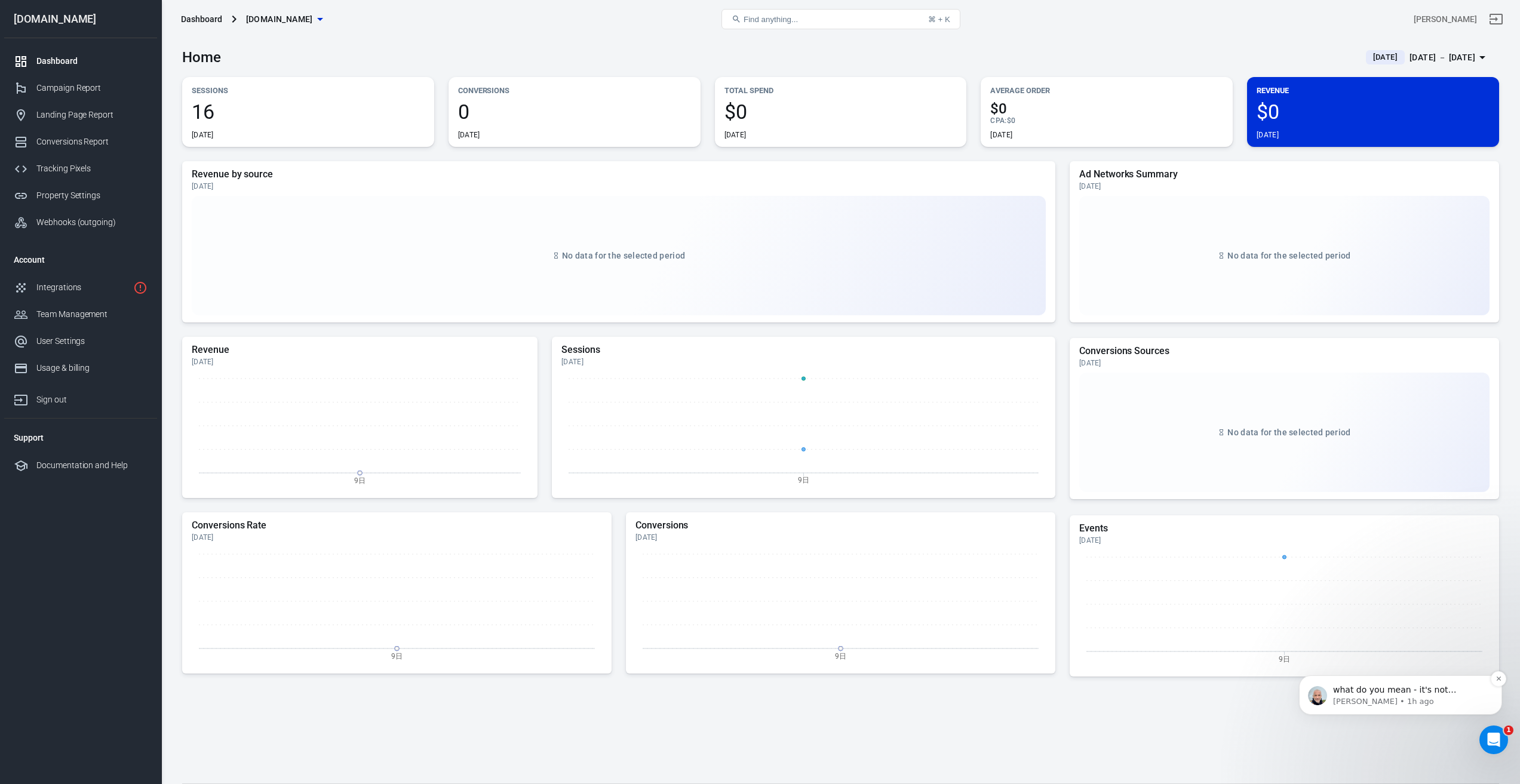
click at [1416, 701] on p "Laurent • 1h ago" at bounding box center [1409, 701] width 154 height 11
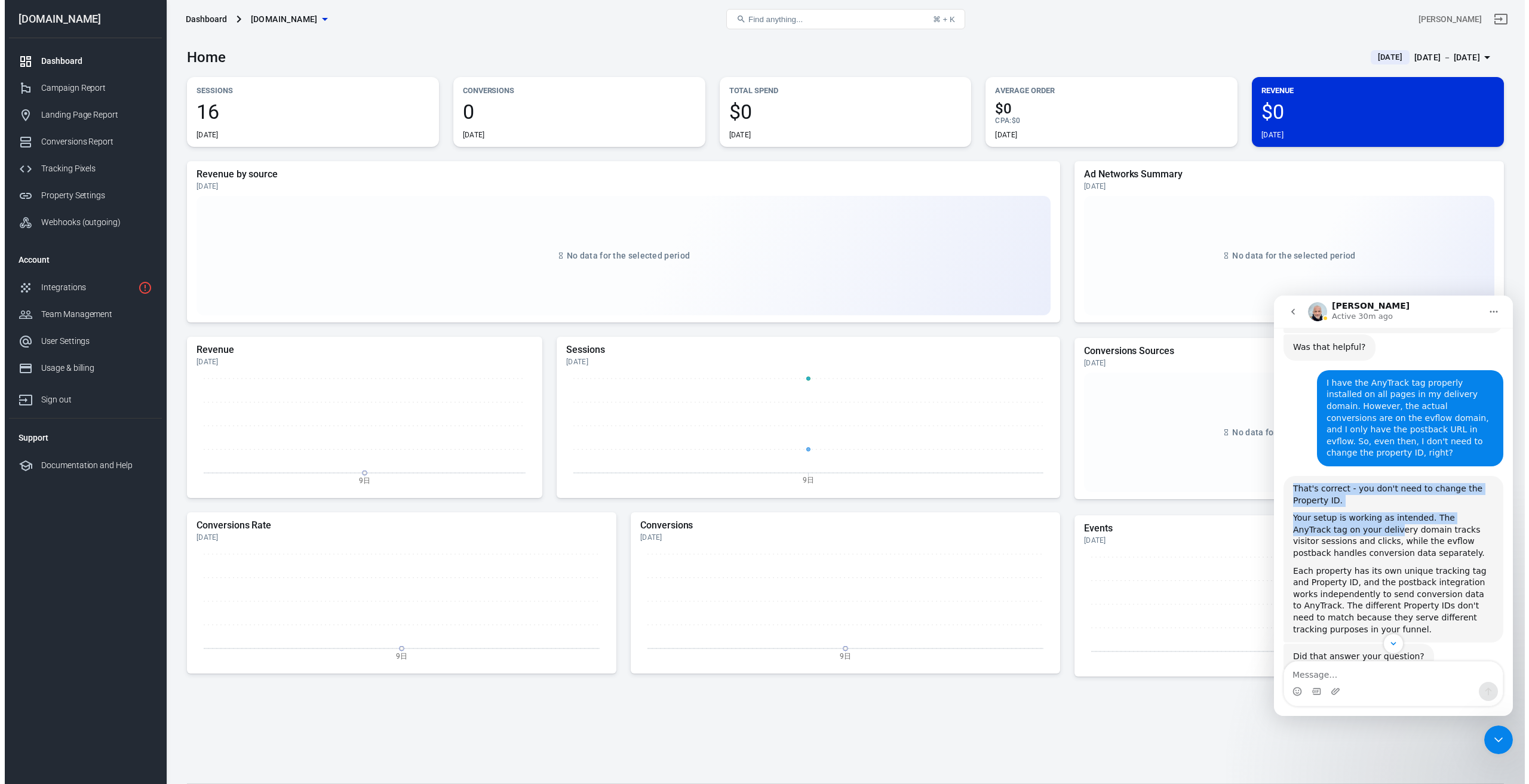
scroll to position [498, 0]
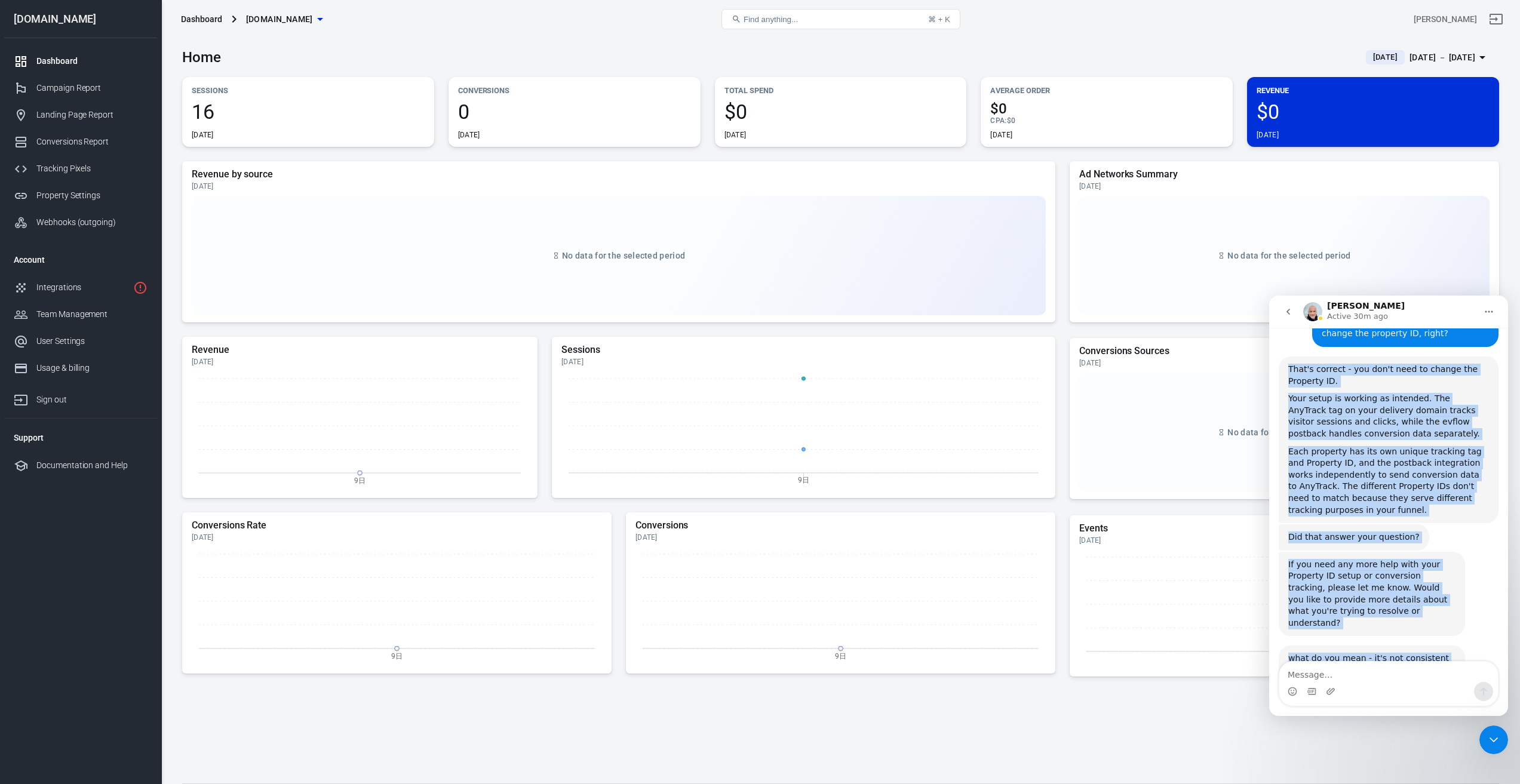
drag, startPoint x: 1289, startPoint y: 453, endPoint x: 1440, endPoint y: 627, distance: 230.4
click at [1440, 627] on div "Hi there! You're speaking with AnyTrack AI Agent. I'm well trained and ready to…" at bounding box center [1388, 276] width 219 height 866
copy div "That's correct - you don't need to change the Property ID. Your setup is workin…"
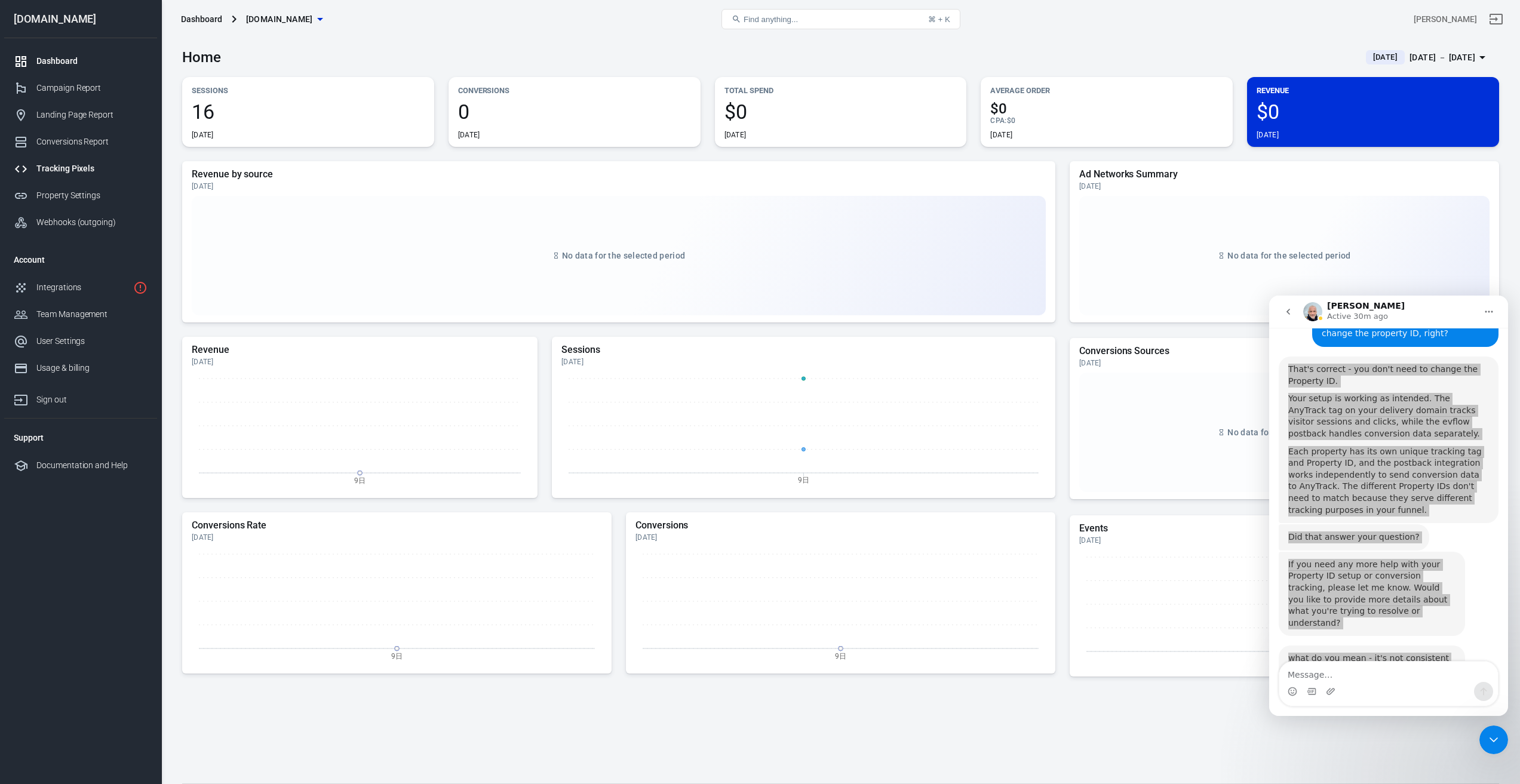
click at [60, 169] on div "Tracking Pixels" at bounding box center [91, 168] width 111 height 13
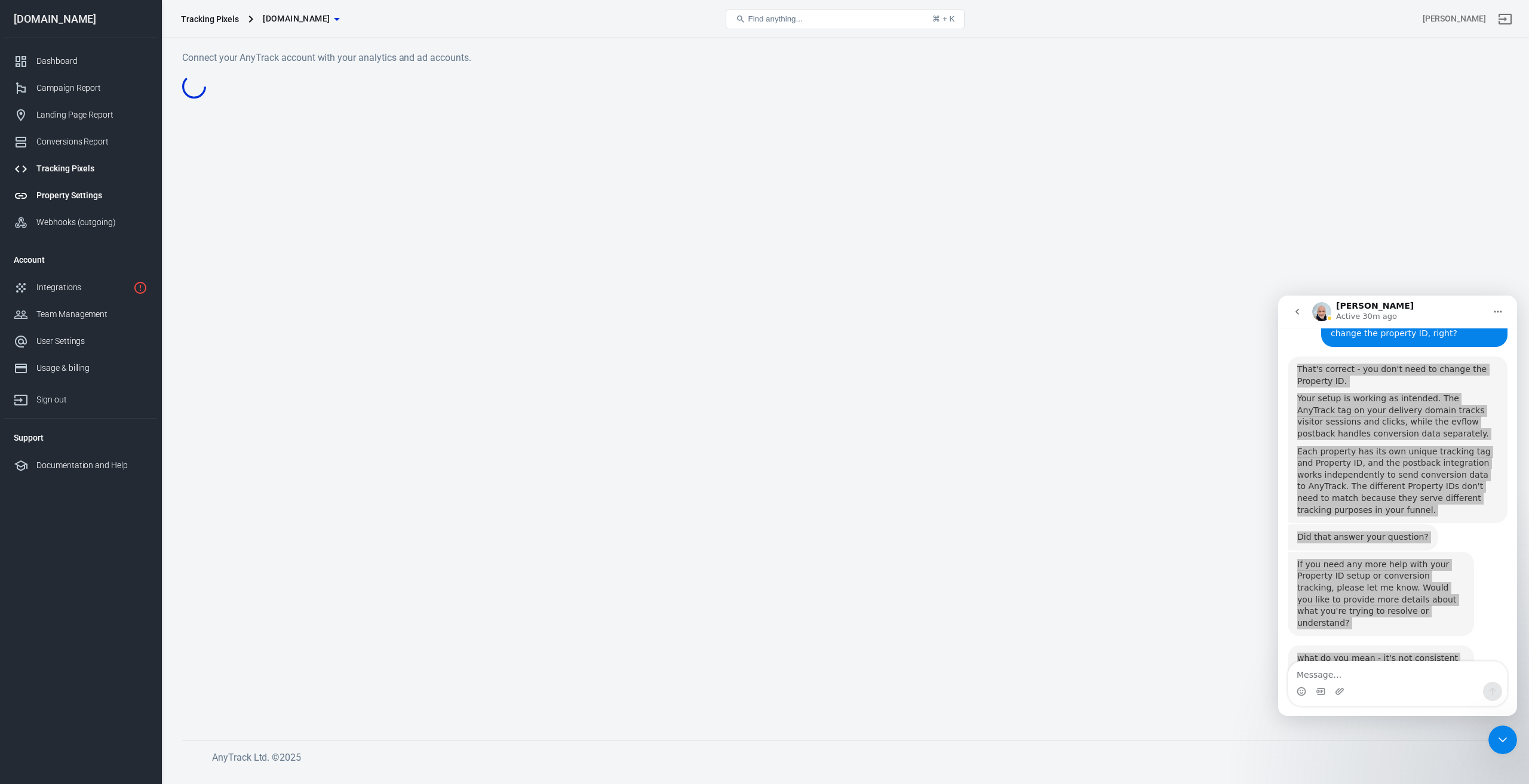
click at [61, 191] on div "Property Settings" at bounding box center [91, 195] width 111 height 13
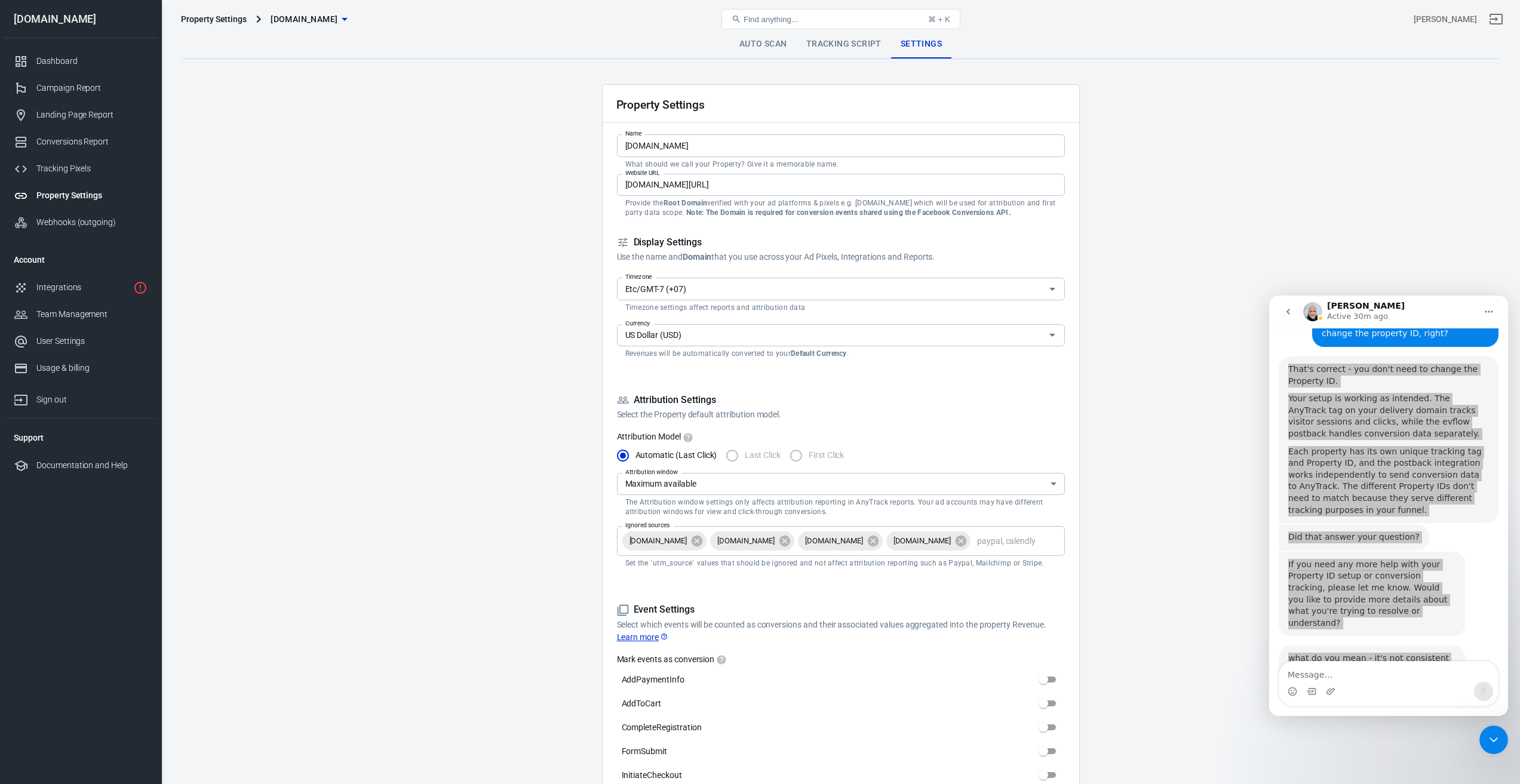
click at [845, 42] on link "Tracking Script" at bounding box center [844, 44] width 94 height 29
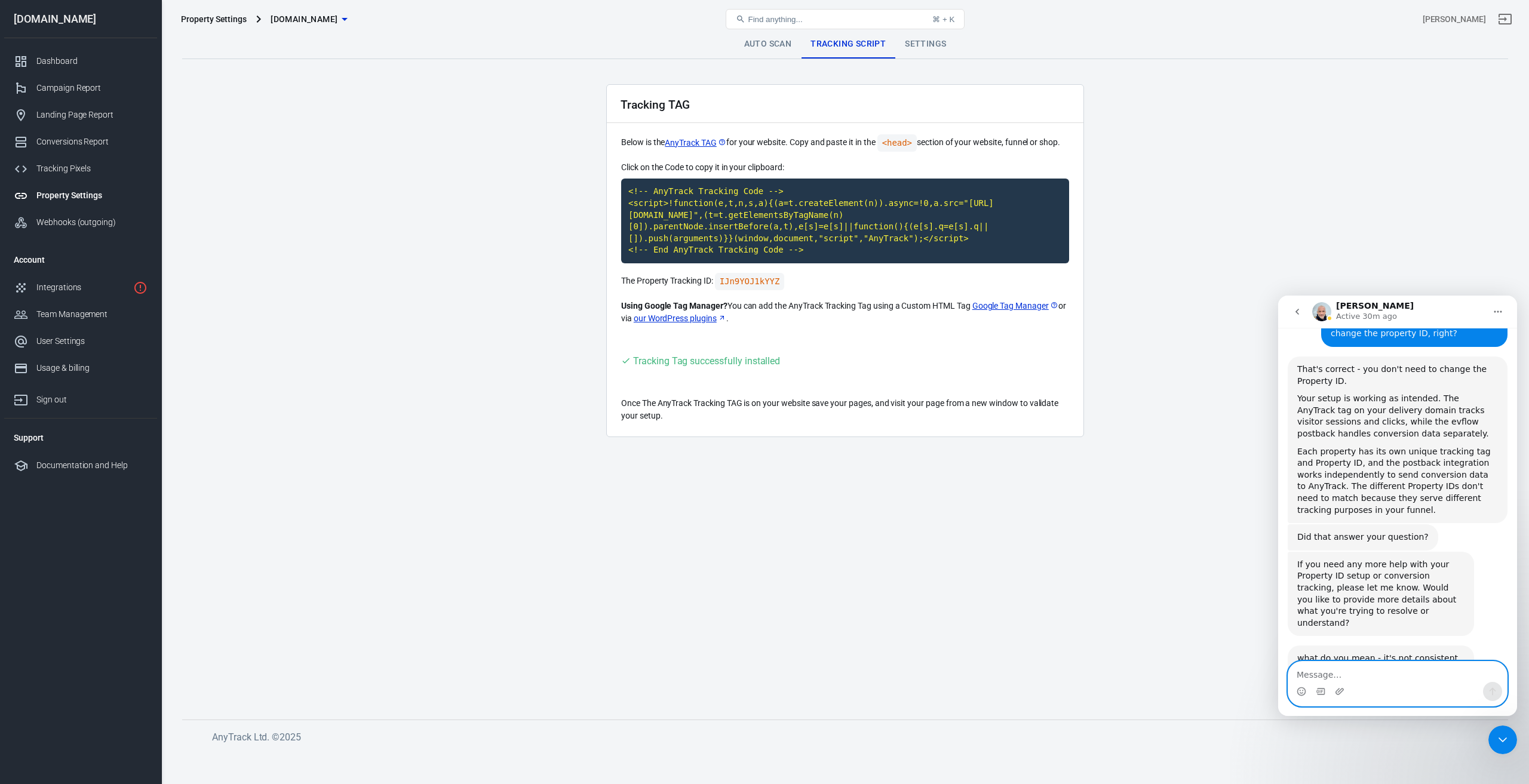
click at [1374, 677] on textarea "Message…" at bounding box center [1397, 671] width 218 height 20
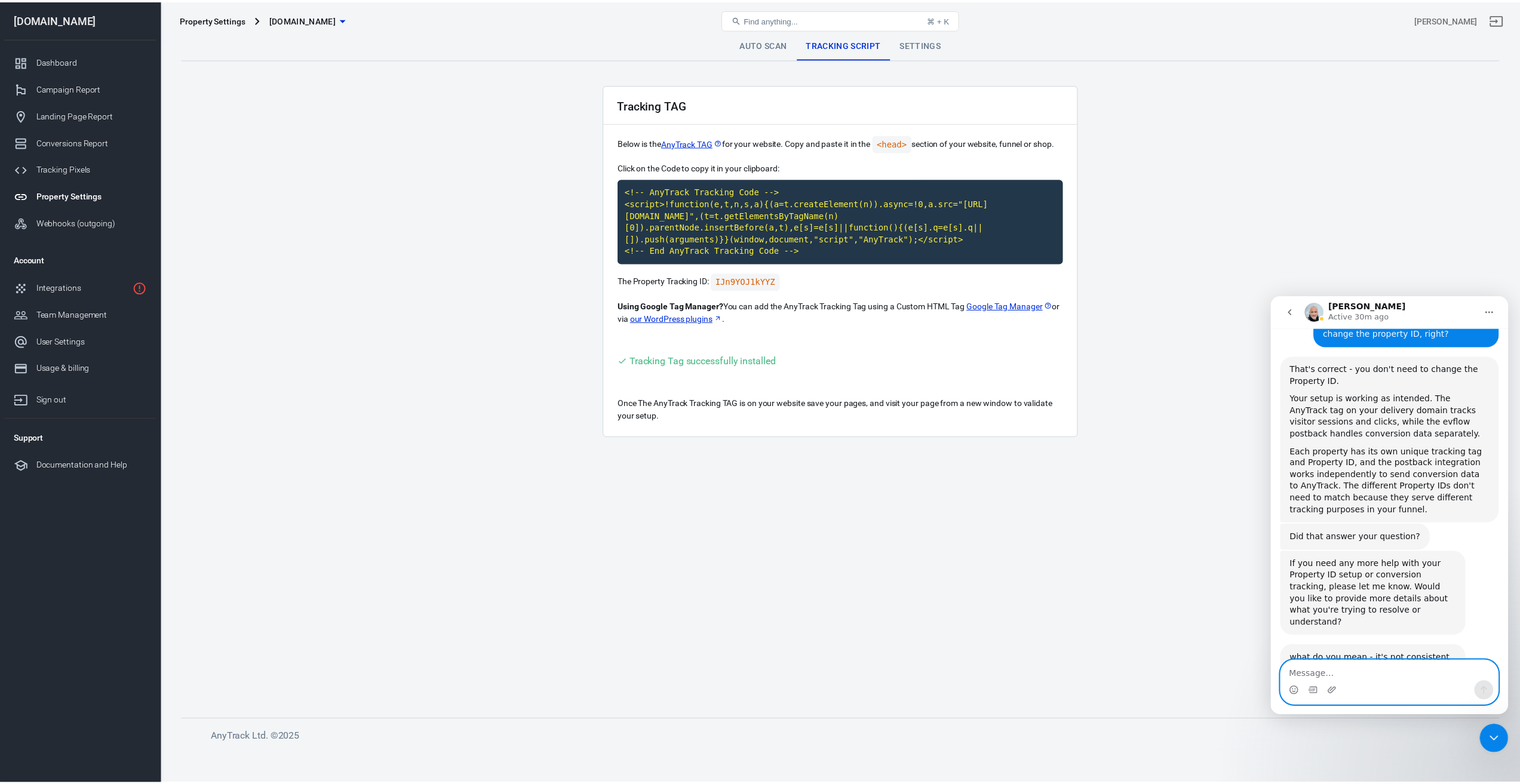
scroll to position [630, 0]
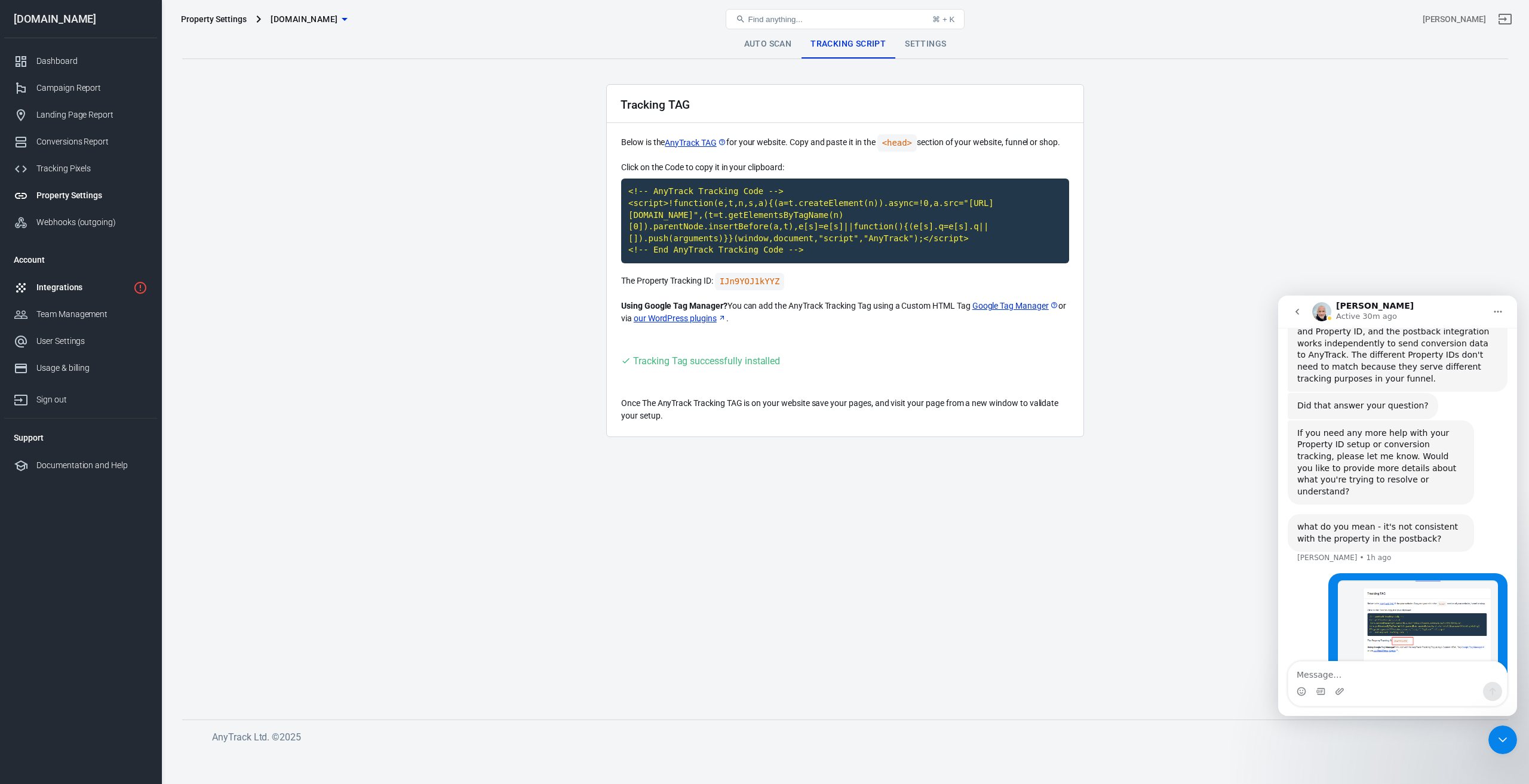
click at [51, 284] on div "Integrations" at bounding box center [83, 287] width 92 height 13
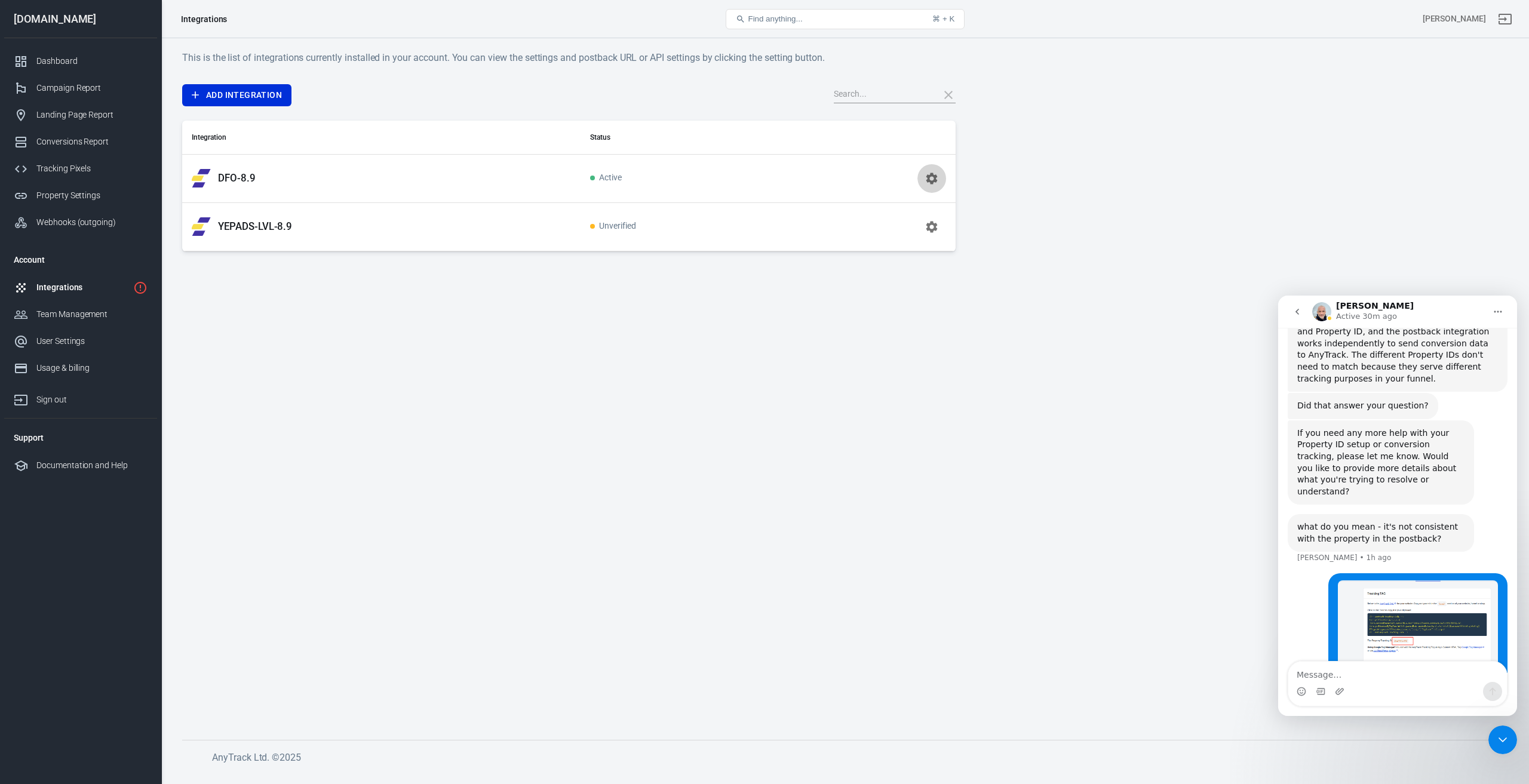
click at [923, 178] on button "button" at bounding box center [931, 179] width 29 height 29
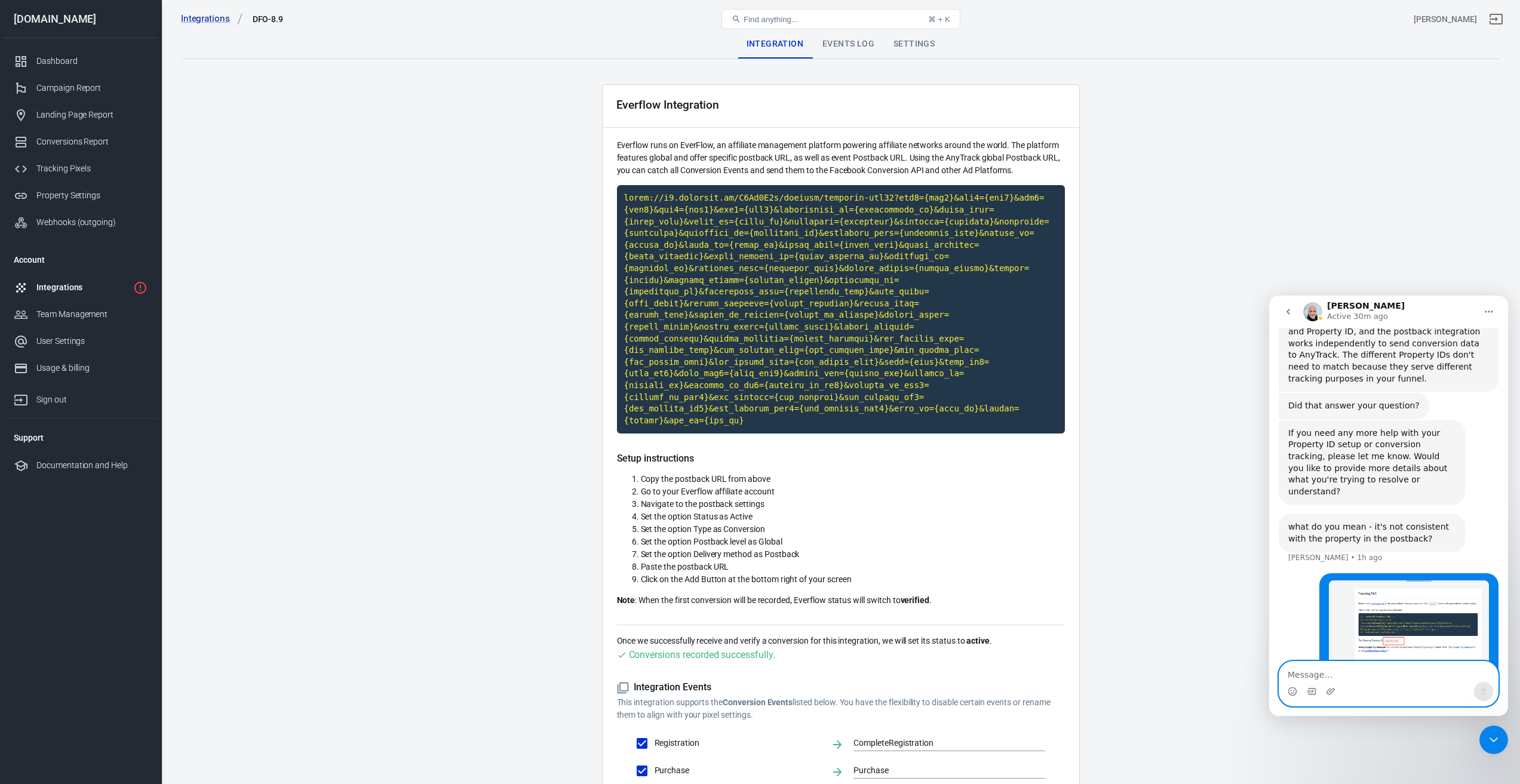
click at [1391, 679] on textarea "Message…" at bounding box center [1387, 671] width 218 height 20
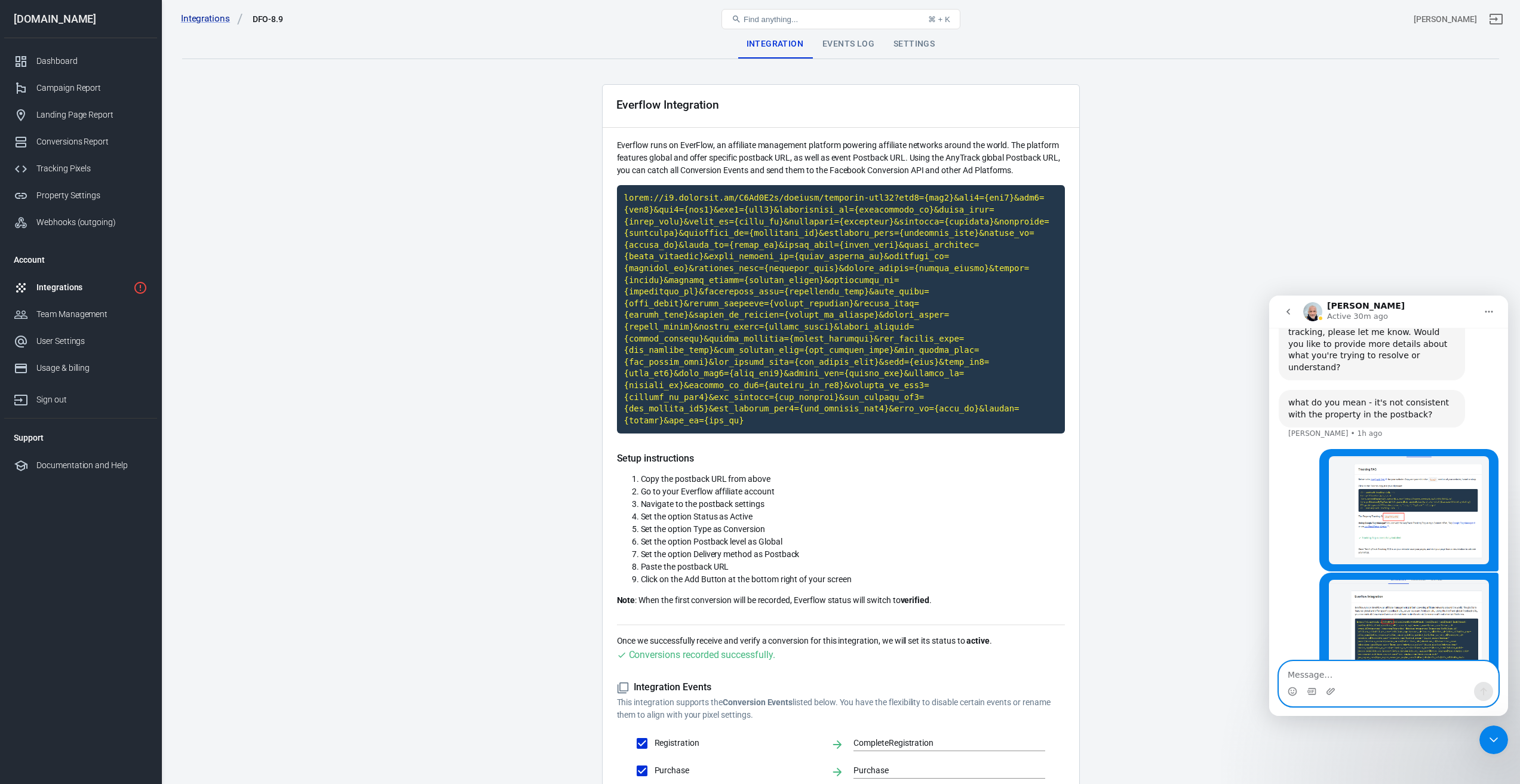
click at [1386, 675] on textarea "Message…" at bounding box center [1387, 671] width 218 height 20
paste textarea "Yes, it is inconsistent. I don’t know whether it needs to be changed to be cons…"
type textarea "Yes, it is inconsistent. I don’t know whether it needs to be changed to be cons…"
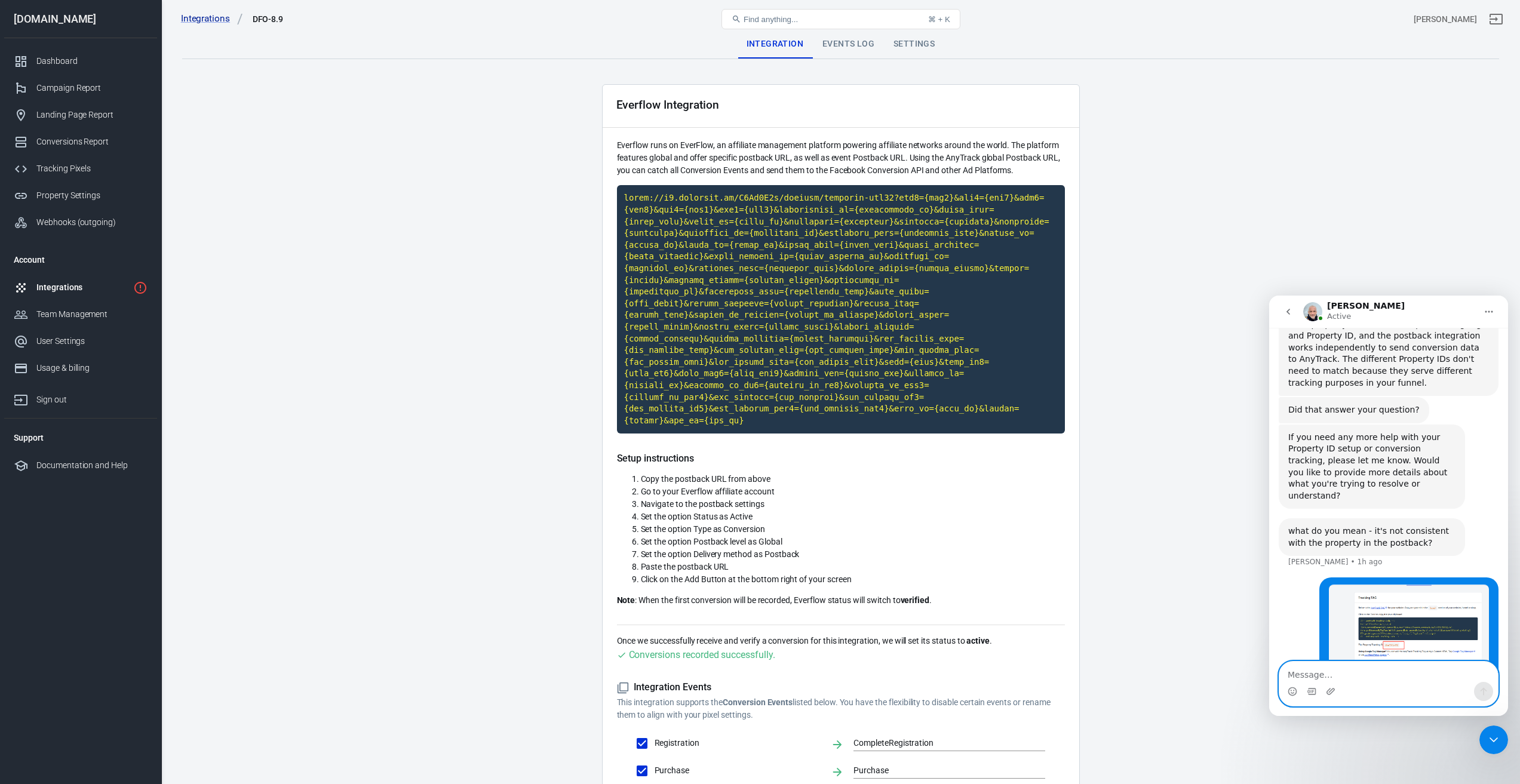
scroll to position [805, 0]
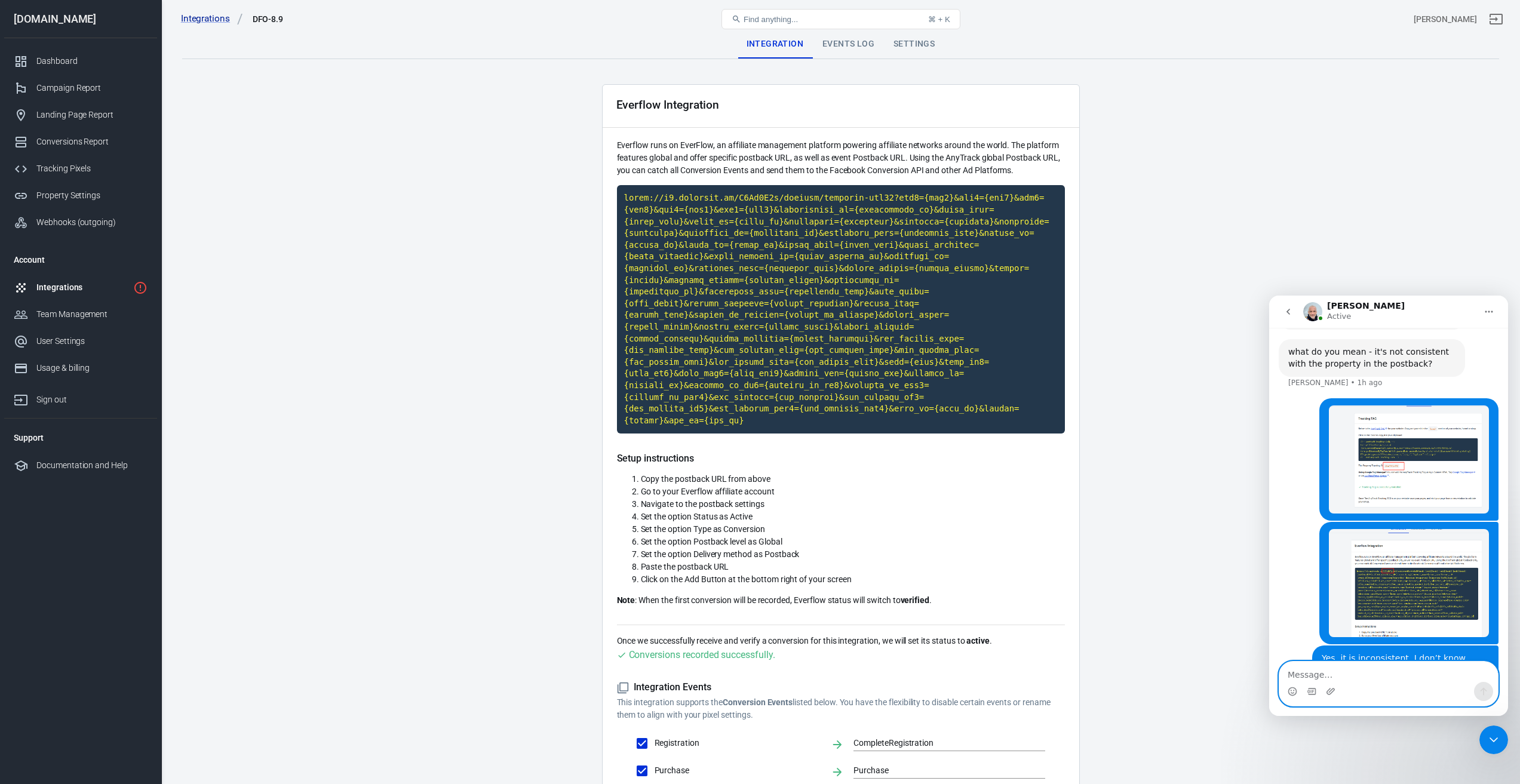
click at [1359, 671] on textarea "Message…" at bounding box center [1387, 671] width 218 height 20
type textarea "Hi [PERSON_NAME]"
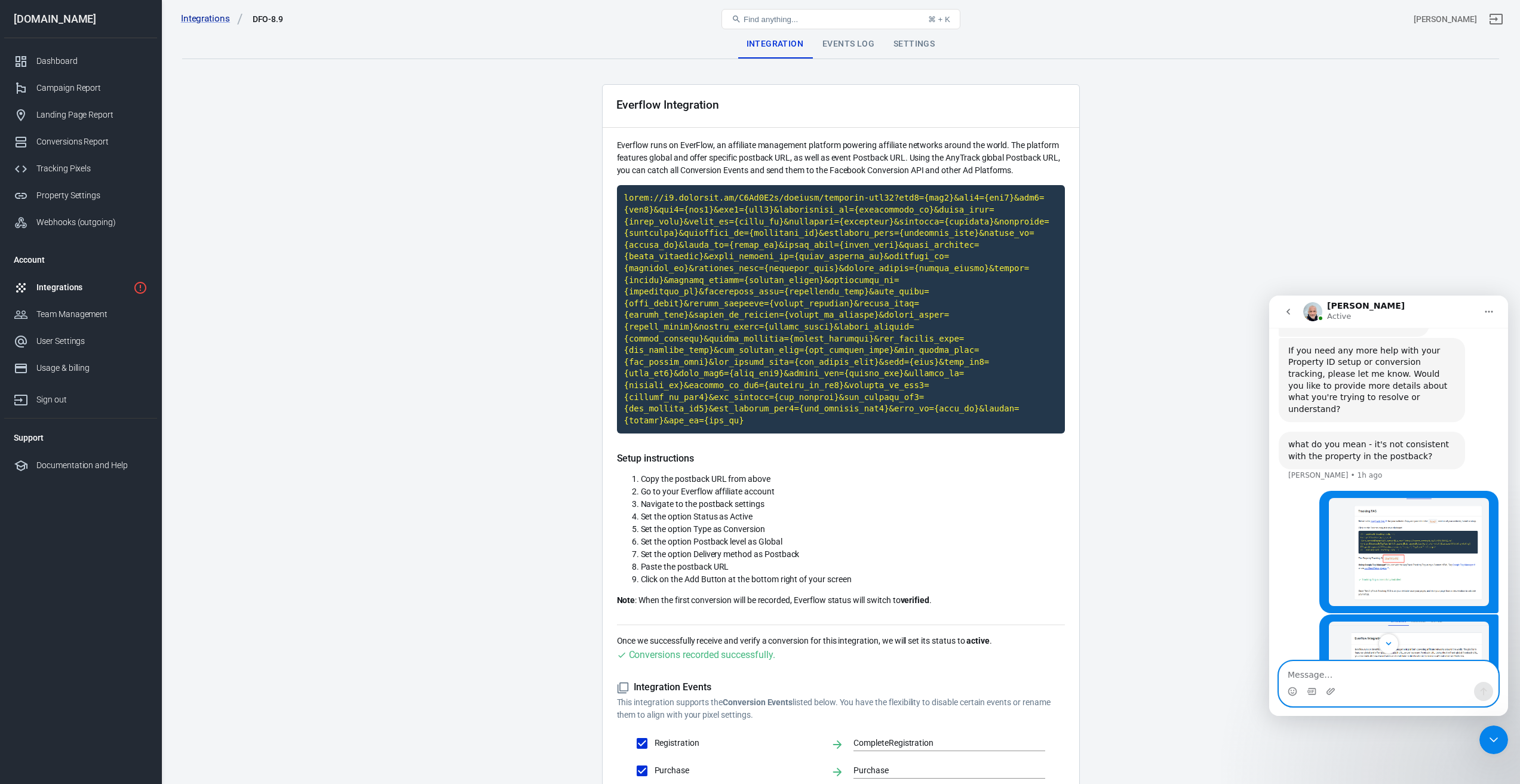
scroll to position [832, 0]
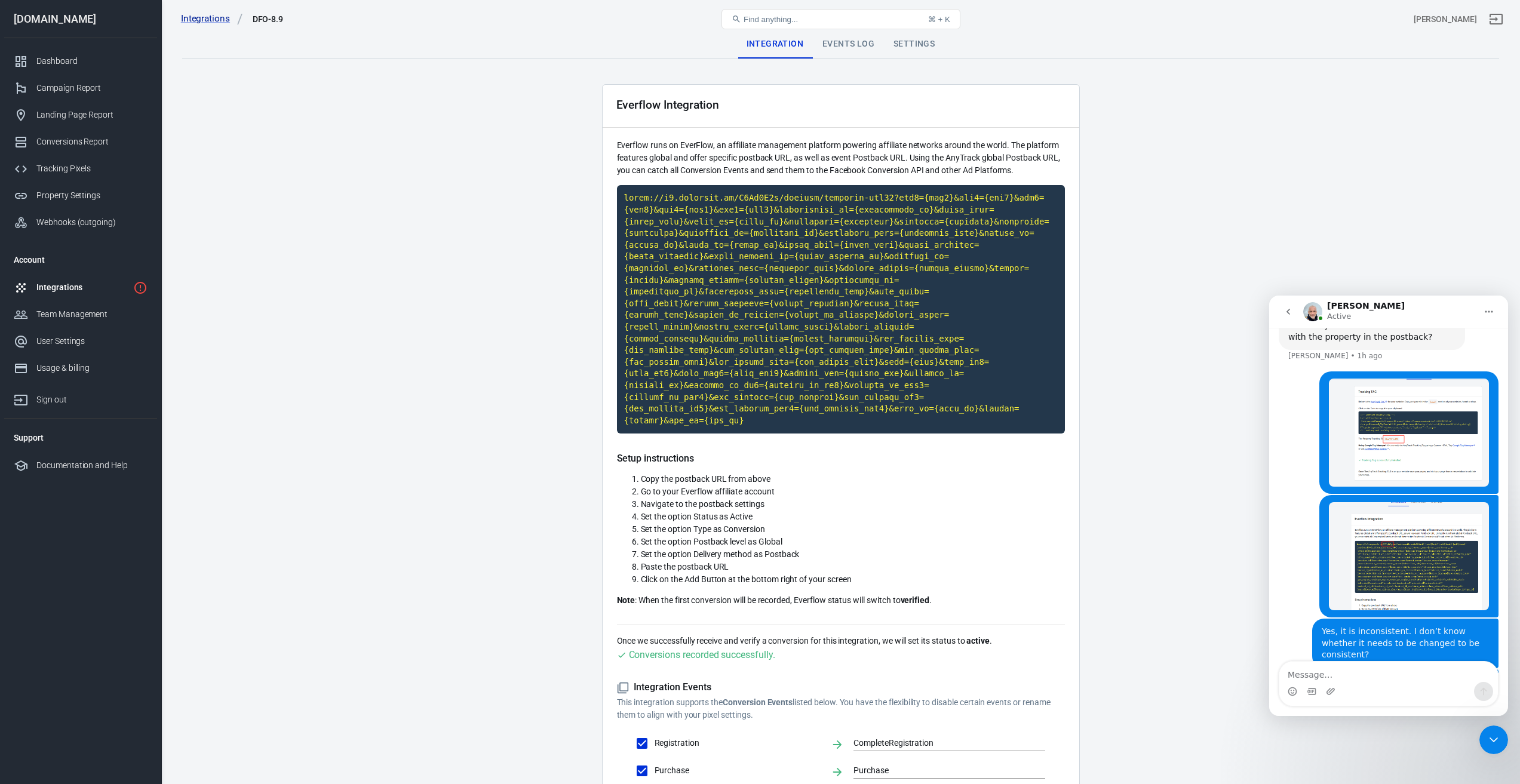
click at [1409, 415] on img "bin says…" at bounding box center [1408, 433] width 160 height 108
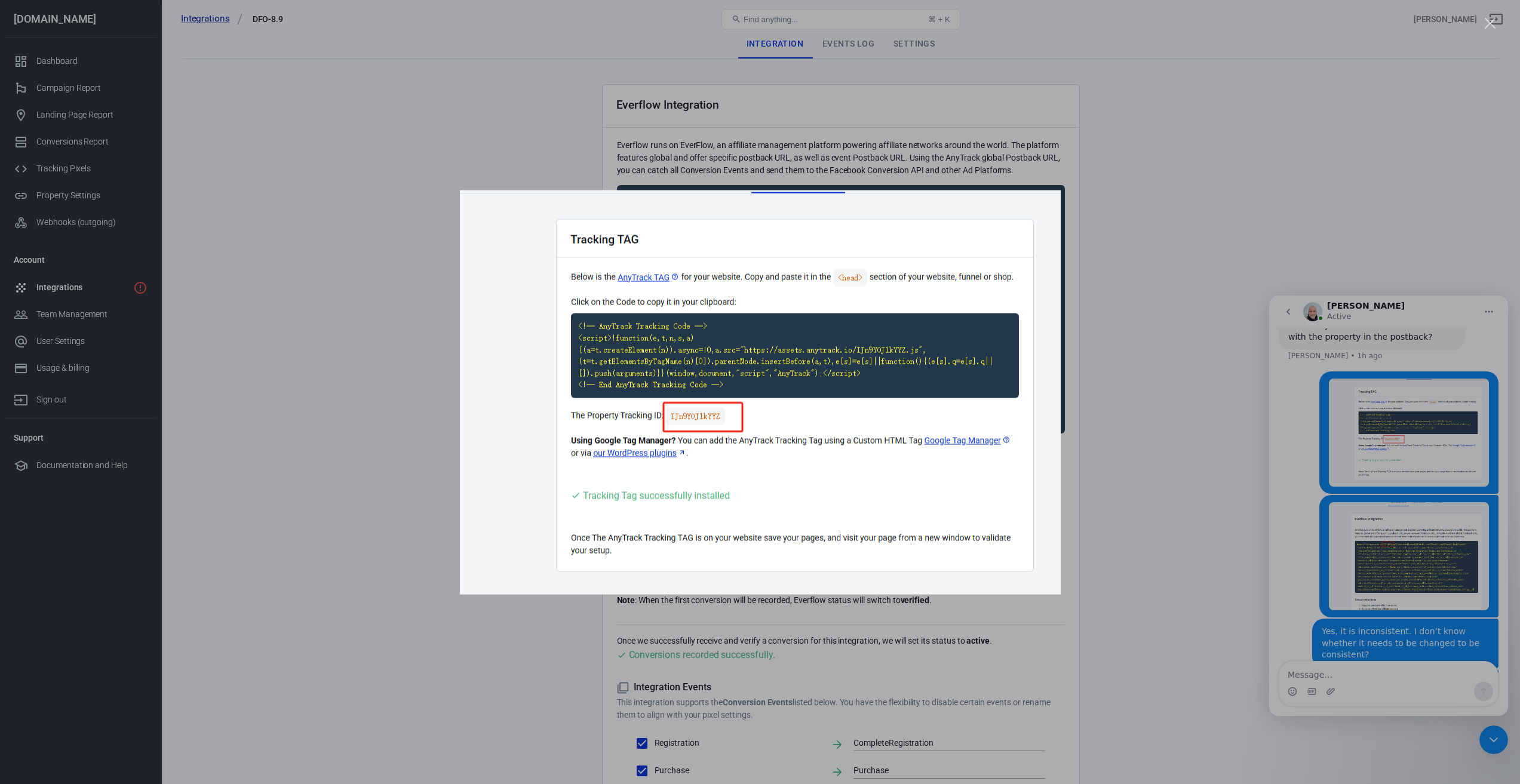
click at [1122, 253] on div "Intercom messenger" at bounding box center [760, 392] width 1520 height 784
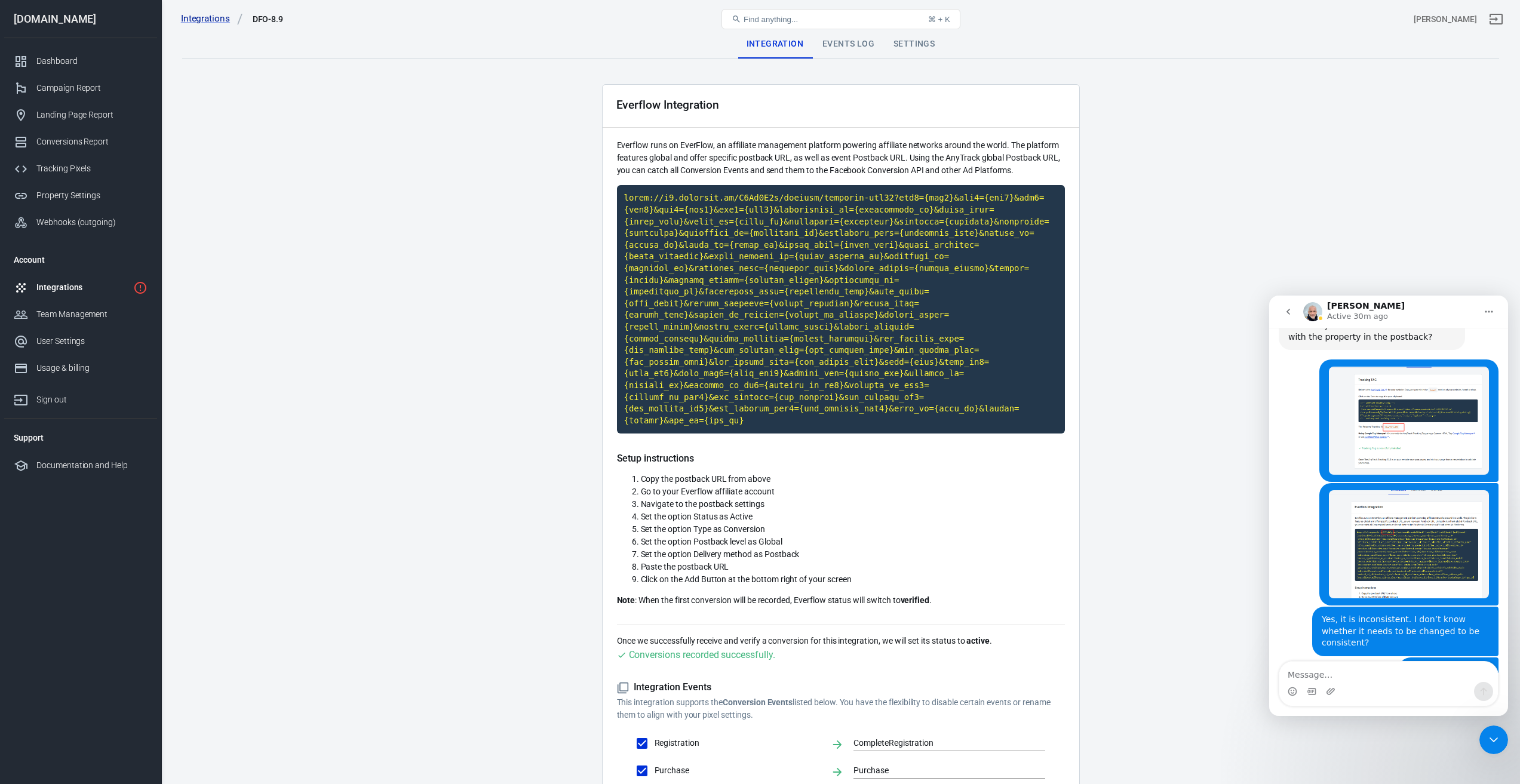
scroll to position [993, 0]
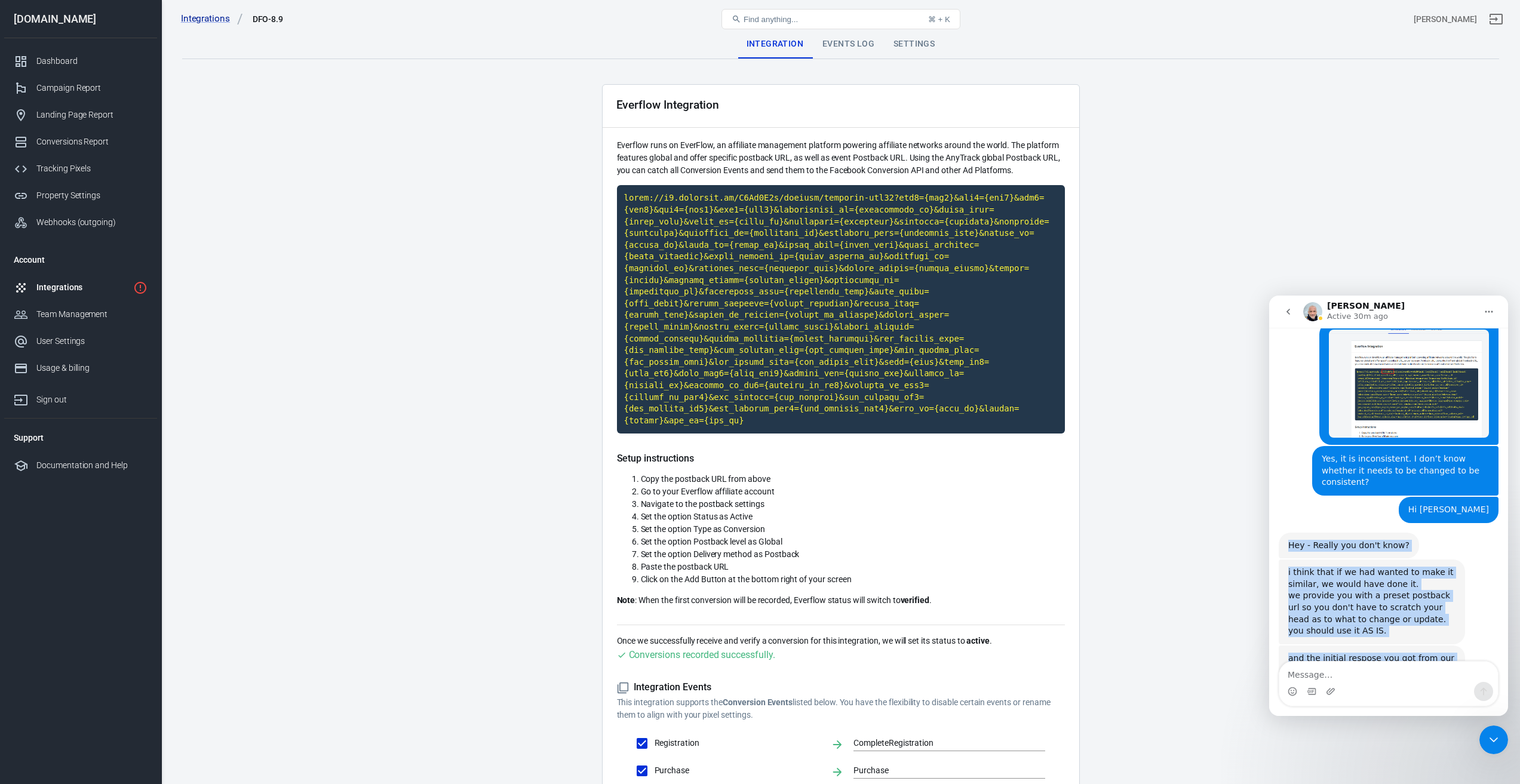
drag, startPoint x: 1389, startPoint y: 623, endPoint x: 1284, endPoint y: 501, distance: 161.0
click at [1284, 501] on div "Hi there! You're speaking with AnyTrack AI Agent. I'm well trained and ready to…" at bounding box center [1388, 29] width 219 height 1359
copy div "Hey - Really you don't know? Laurent • 20m ago i think that if we had wanted to…"
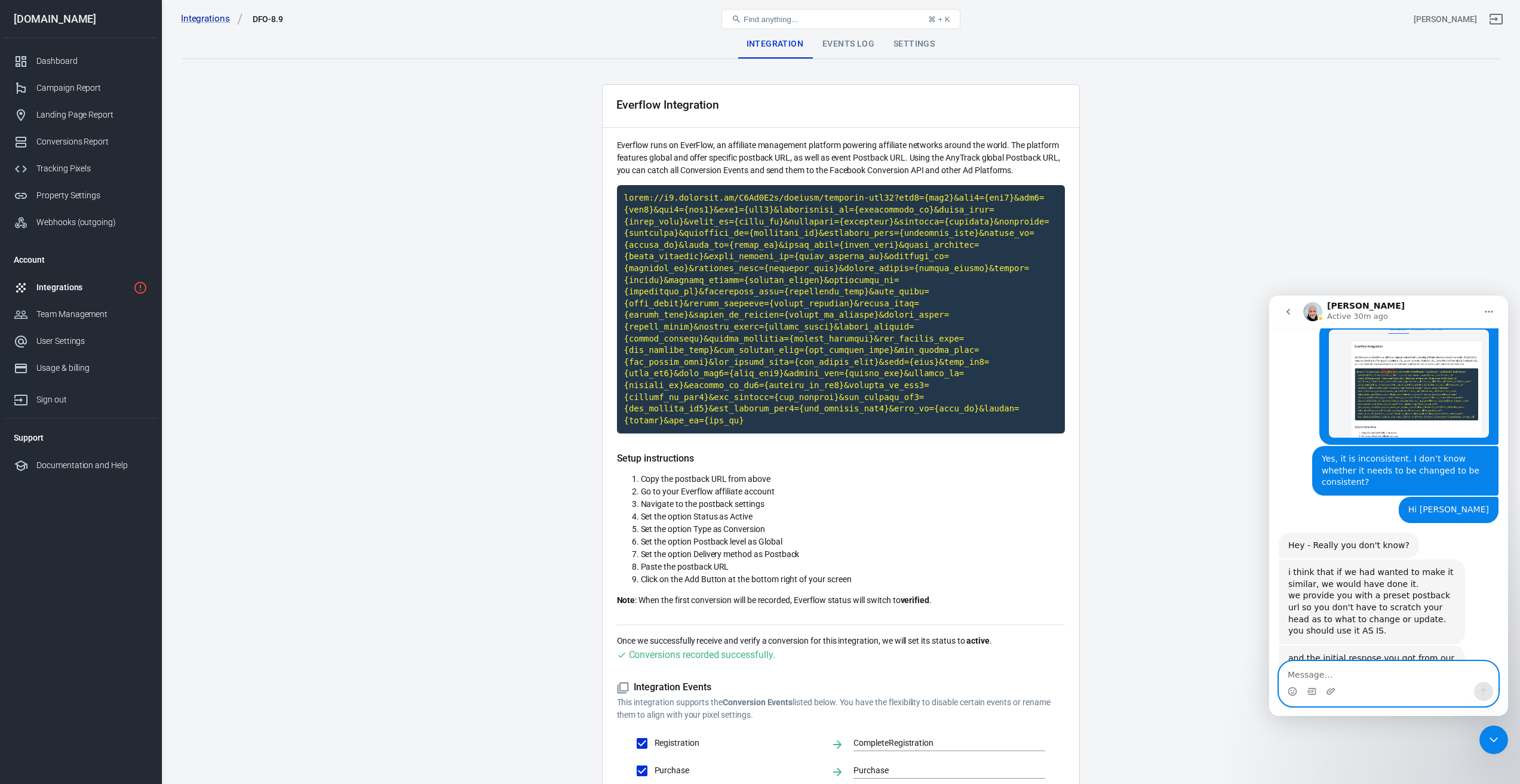
click at [1386, 673] on textarea "Message…" at bounding box center [1387, 671] width 218 height 20
drag, startPoint x: 1483, startPoint y: 464, endPoint x: 1454, endPoint y: 466, distance: 29.1
click at [1454, 496] on div "Hi Laurent bin • 24m ago" at bounding box center [1449, 509] width 100 height 26
copy div "[PERSON_NAME]"
click at [1339, 675] on textarea "ok thx" at bounding box center [1387, 671] width 218 height 20
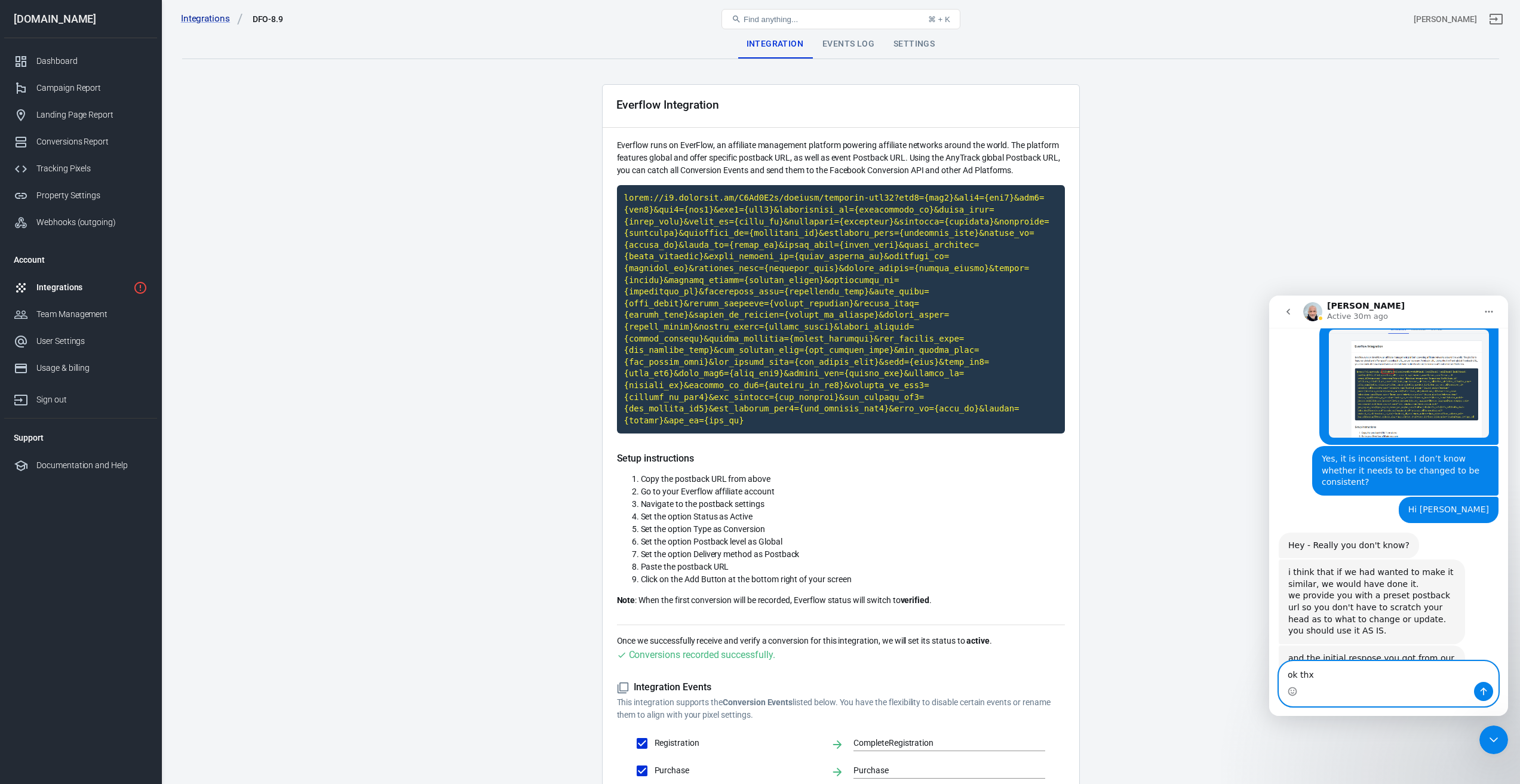
paste textarea "[PERSON_NAME]"
click at [1315, 673] on textarea "ok thx Laurent" at bounding box center [1387, 671] width 218 height 20
type textarea "ok thx laurent"
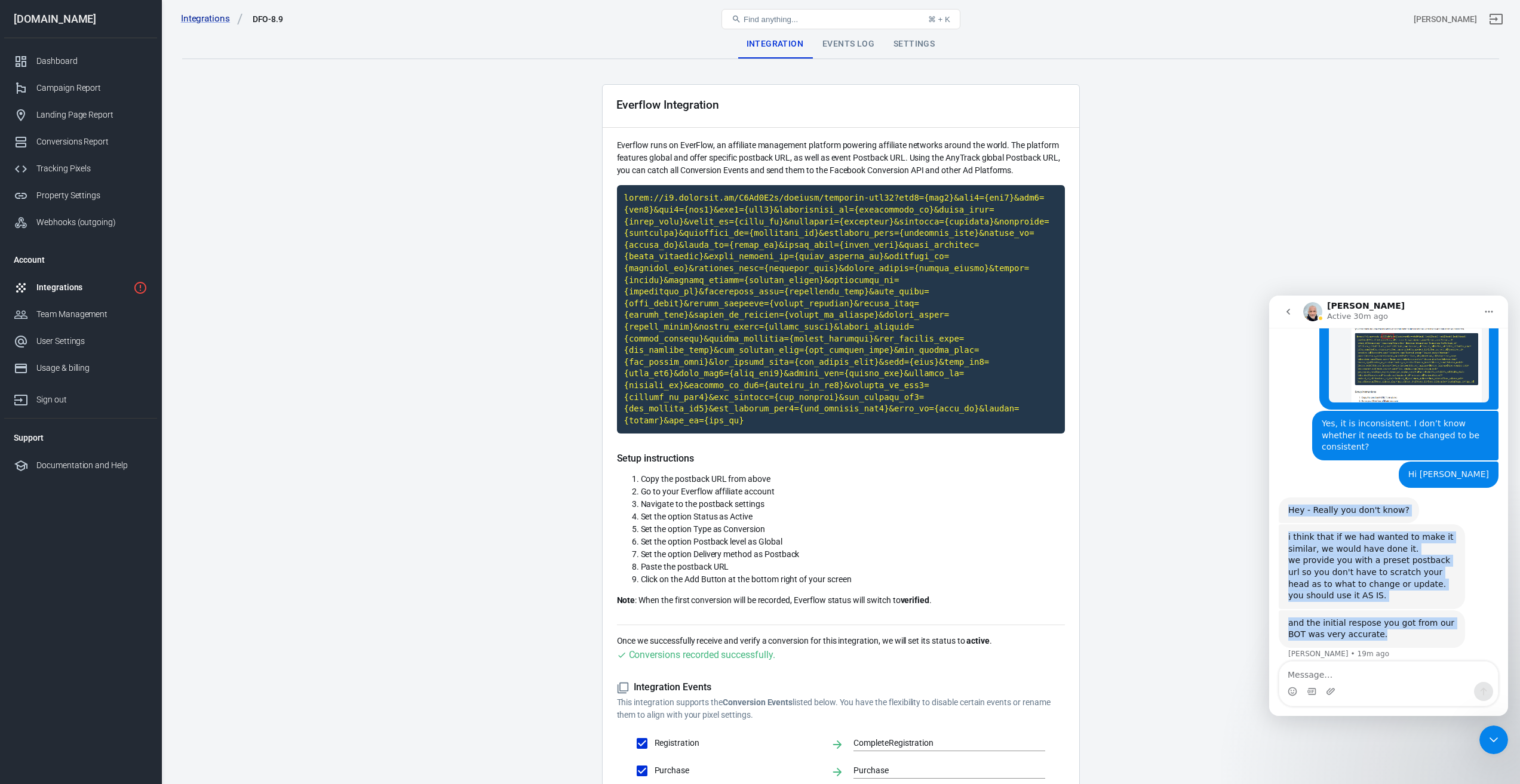
drag, startPoint x: 1349, startPoint y: 582, endPoint x: 1285, endPoint y: 457, distance: 140.4
click at [1285, 457] on div "Hi there! You're speaking with AnyTrack AI Agent. I'm well trained and ready to…" at bounding box center [1388, 12] width 219 height 1396
copy div "Hey - Really you don't know? Laurent • 20m ago i think that if we had wanted to…"
click at [1379, 619] on div "and the initial respose you got from our BOT was very accurate. Laurent • 20m a…" at bounding box center [1388, 639] width 219 height 59
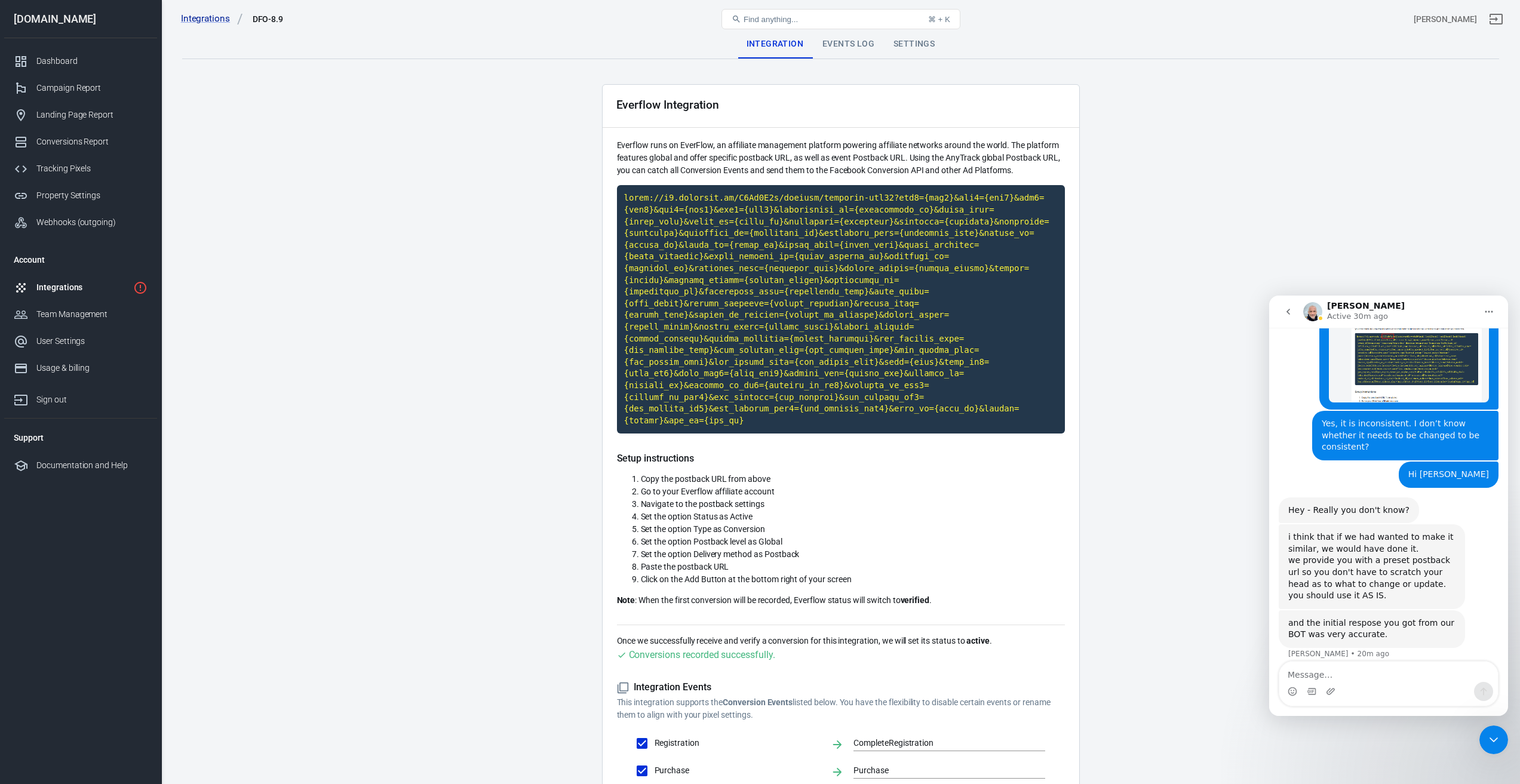
click at [1381, 618] on div "and the initial respose you got from our BOT was very accurate." at bounding box center [1372, 629] width 167 height 23
click at [76, 286] on div "Integrations" at bounding box center [83, 287] width 92 height 13
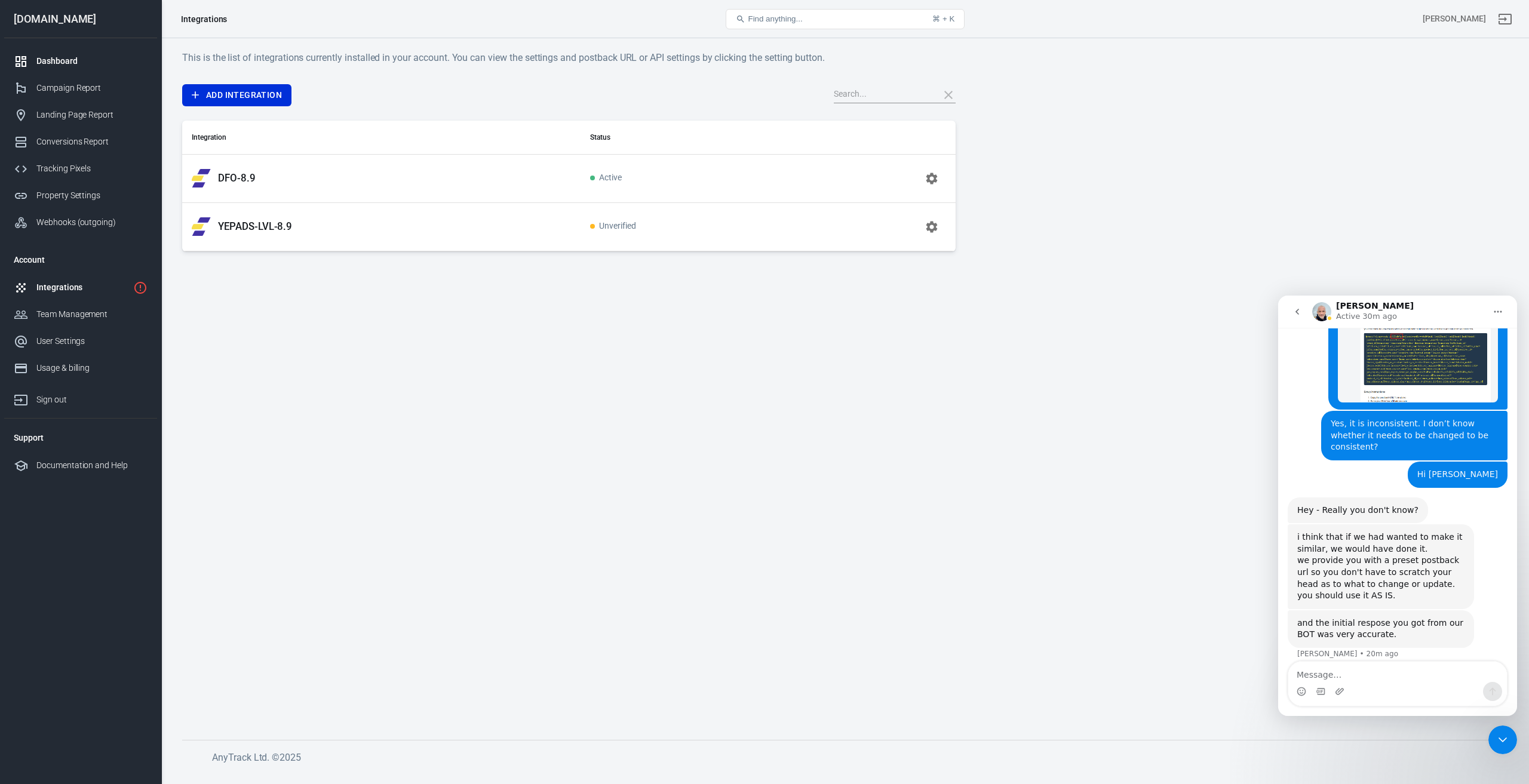
click at [39, 58] on div "Dashboard" at bounding box center [91, 61] width 111 height 13
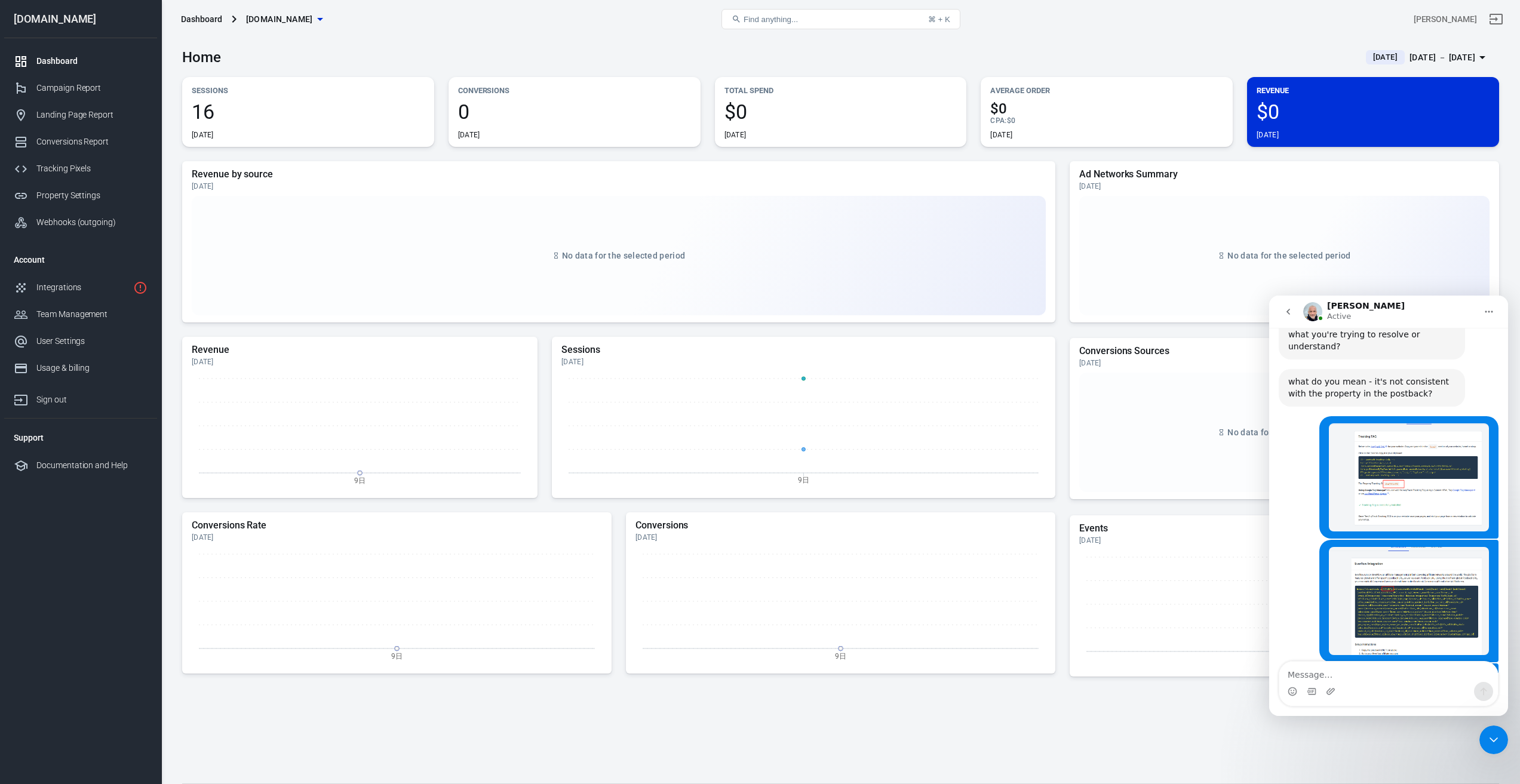
scroll to position [1074, 0]
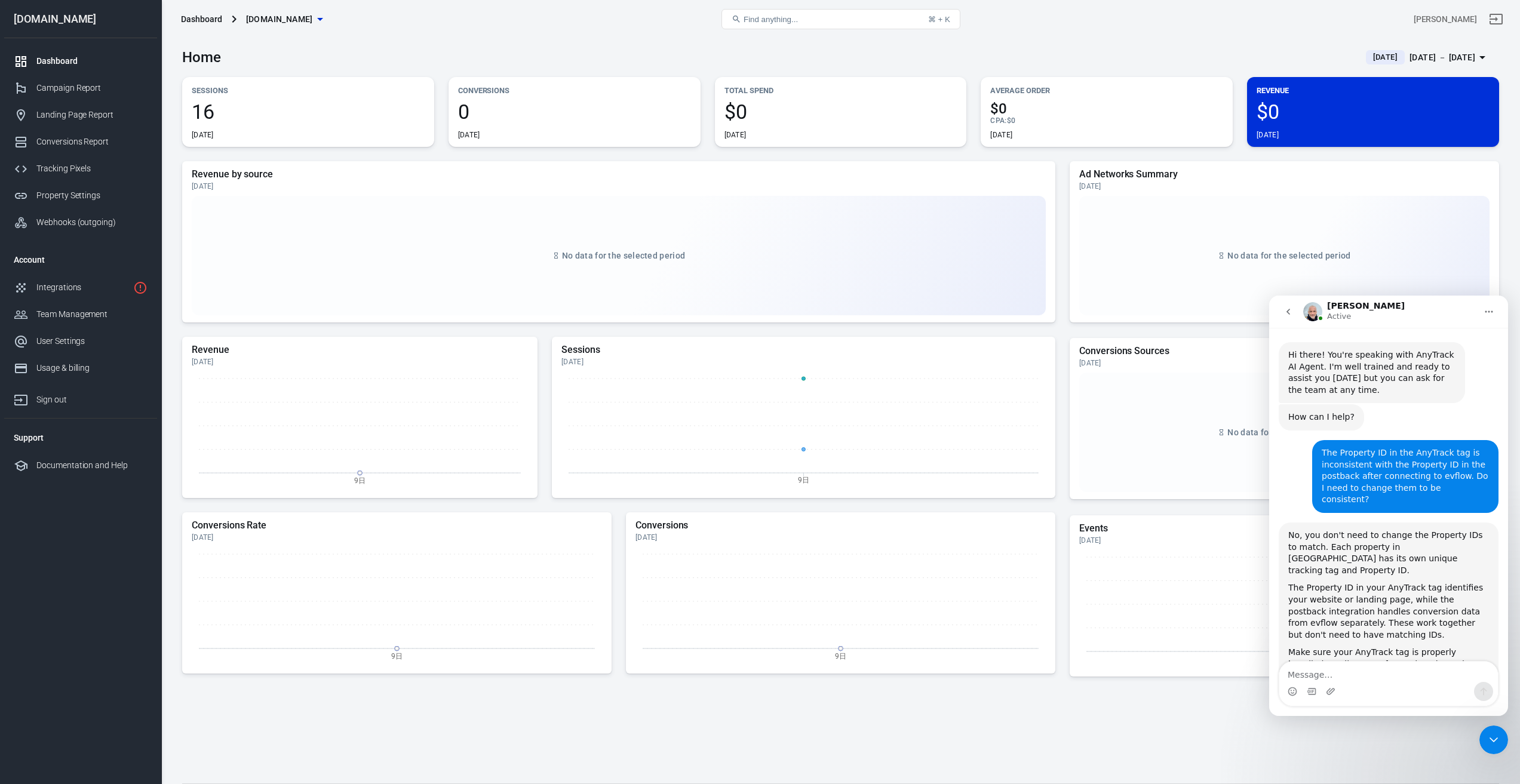
scroll to position [2, 0]
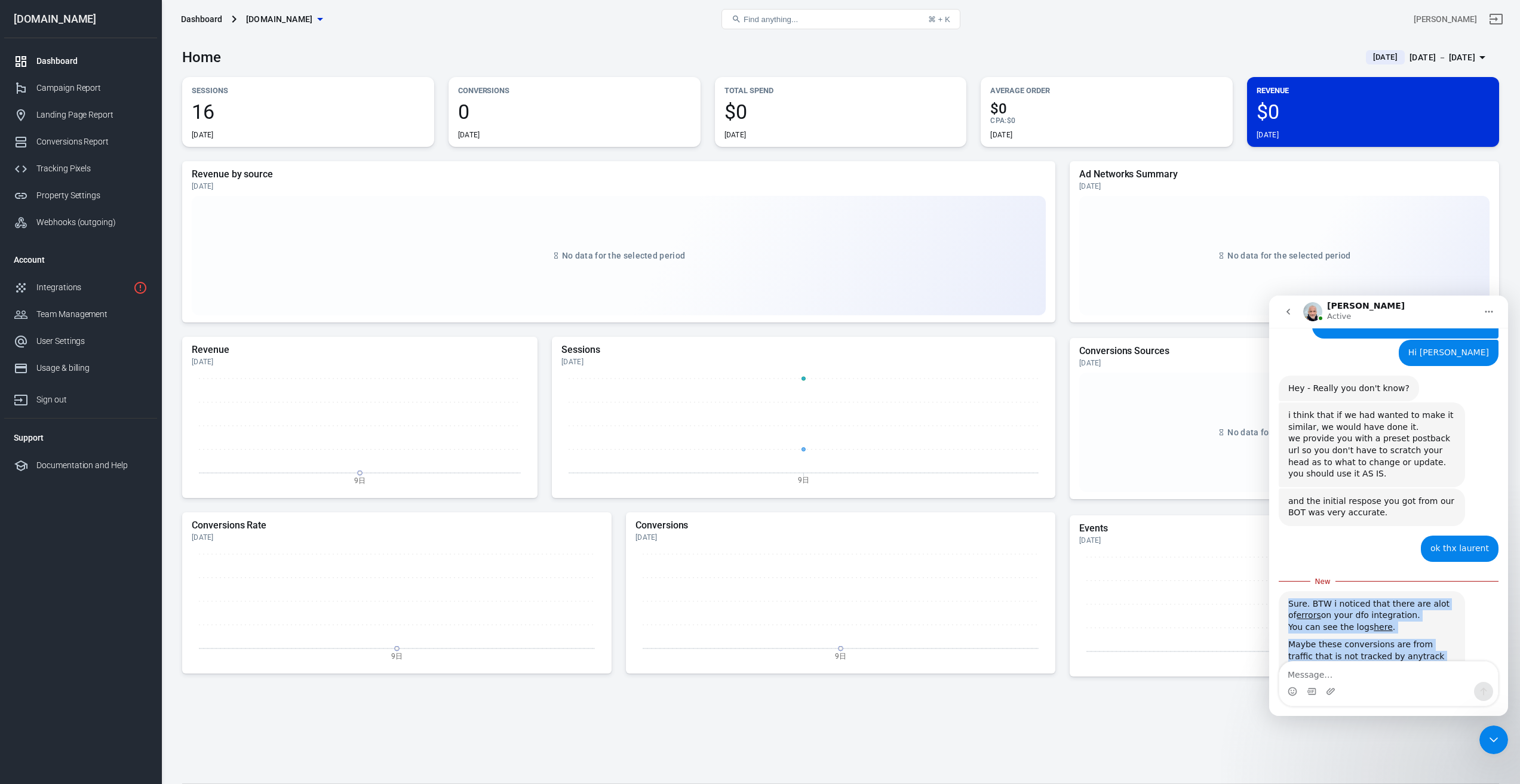
drag, startPoint x: 1417, startPoint y: 621, endPoint x: 1288, endPoint y: 556, distance: 144.5
click at [1288, 598] on div "Sure. BTW i noticed that there are alot of errors on your dfo integration. You …" at bounding box center [1372, 642] width 167 height 88
copy div "Sure. BTW i noticed that there are alot of errors on your dfo integration. You …"
click at [1340, 536] on div "ok thx [PERSON_NAME] • 14m ago" at bounding box center [1388, 553] width 219 height 36
click at [1381, 622] on link "here" at bounding box center [1383, 627] width 19 height 10
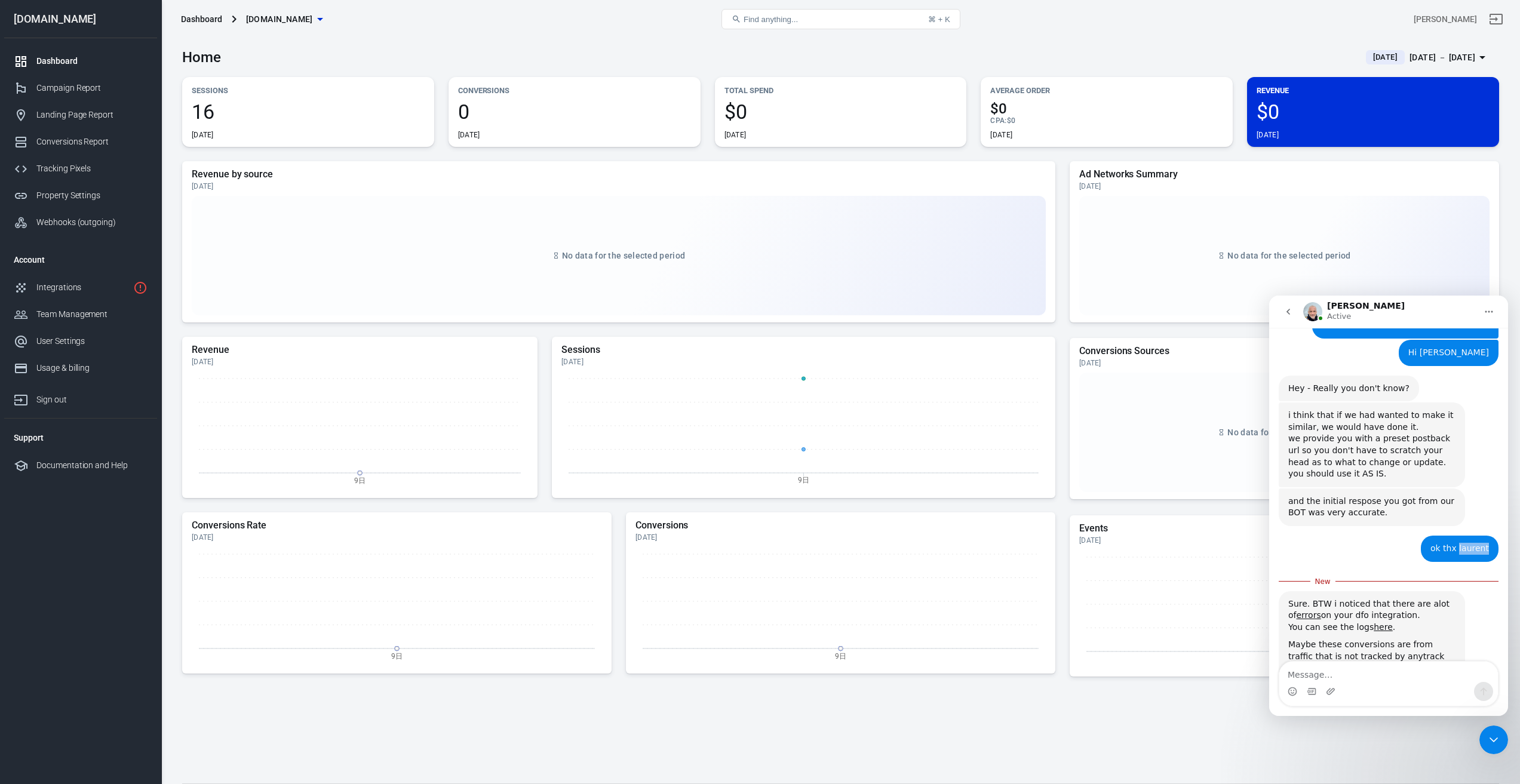
drag, startPoint x: 1455, startPoint y: 497, endPoint x: 1492, endPoint y: 501, distance: 37.2
copy div "[PERSON_NAME]"
click at [1366, 678] on textarea "Message…" at bounding box center [1387, 671] width 218 height 20
paste textarea "Yes, I found it. Thanks [PERSON_NAME]. I haven't officially launched it yet. Th…"
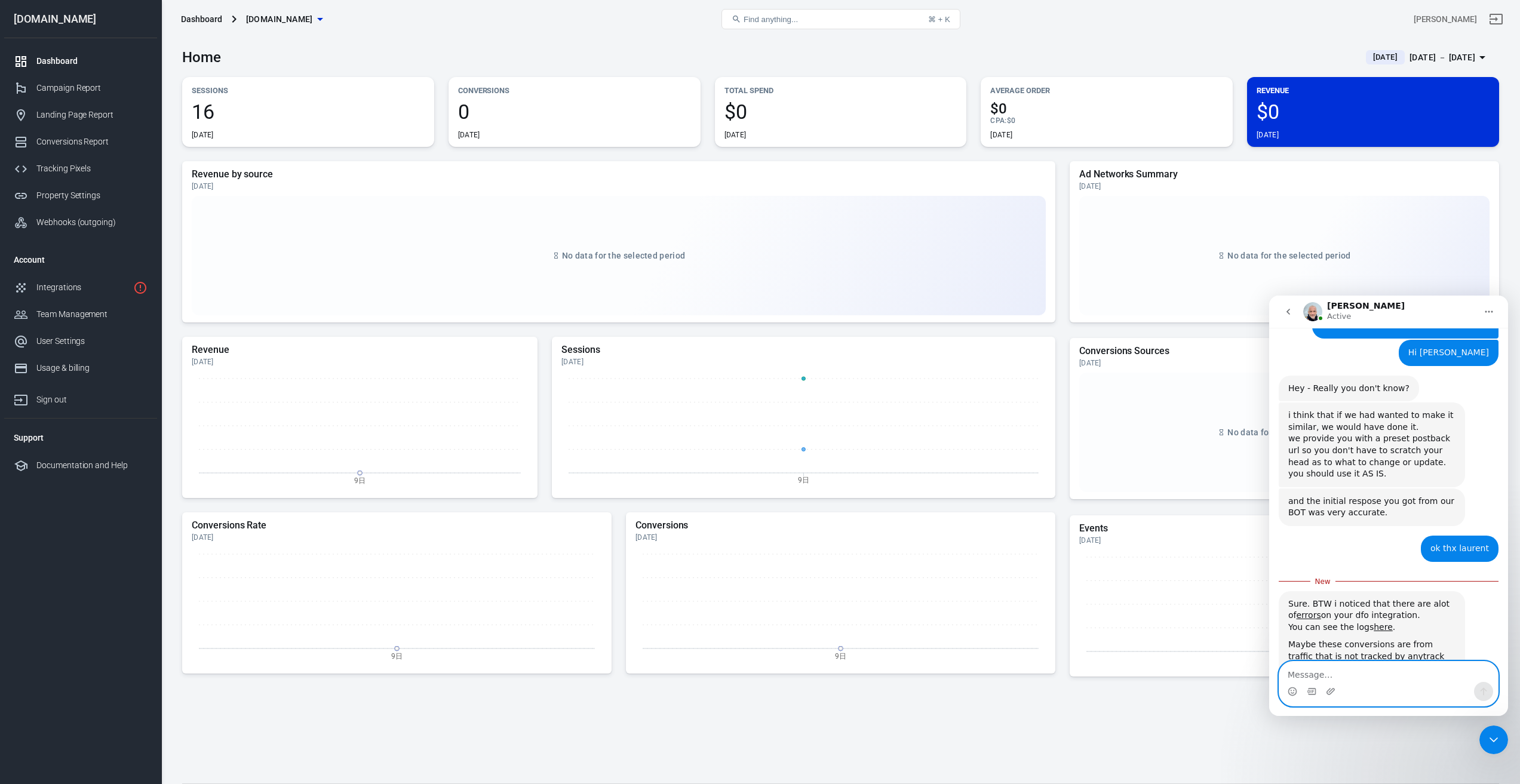
type textarea "Yes, I found it. Thanks [PERSON_NAME]. I haven't officially launched it yet. Th…"
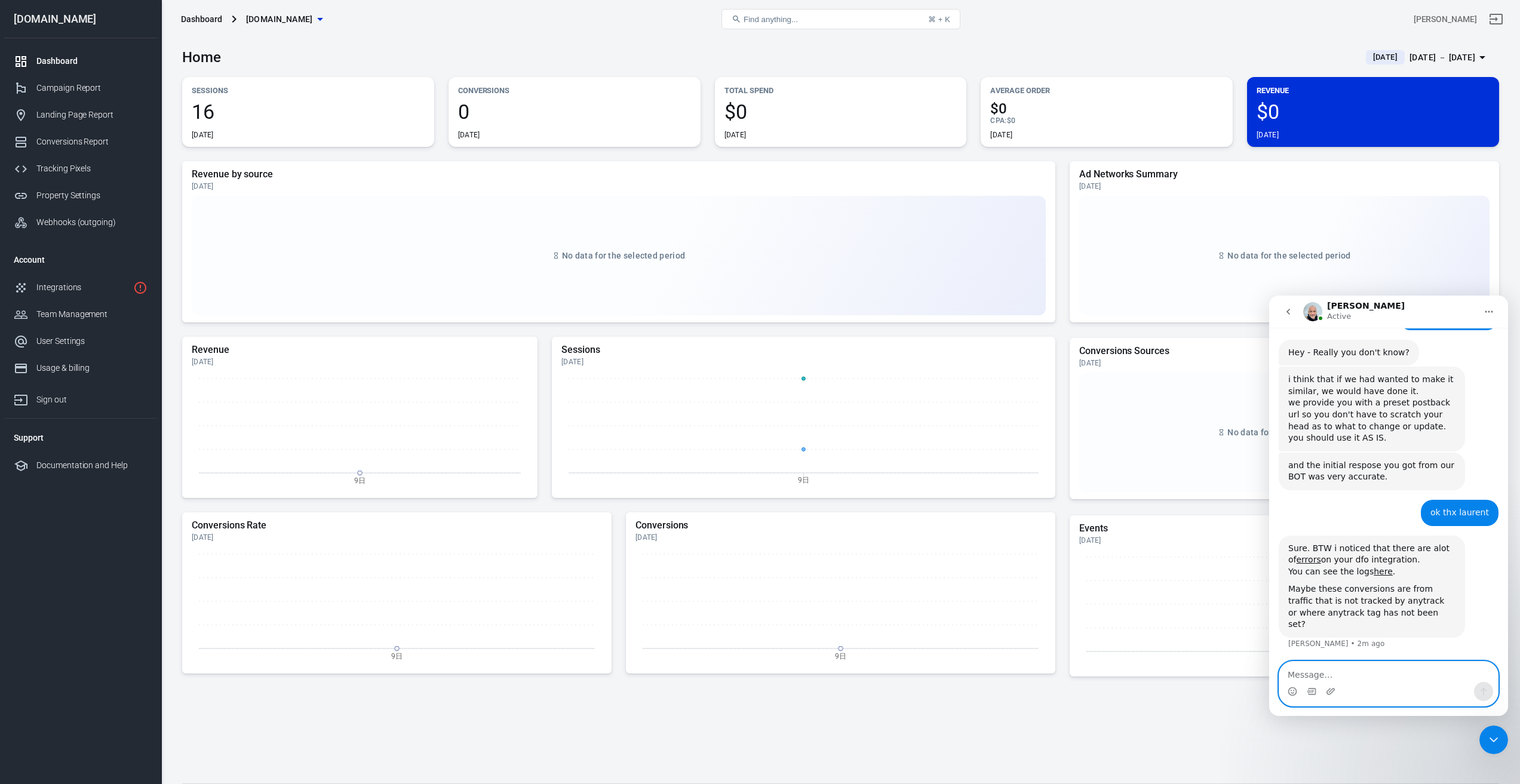
scroll to position [1199, 0]
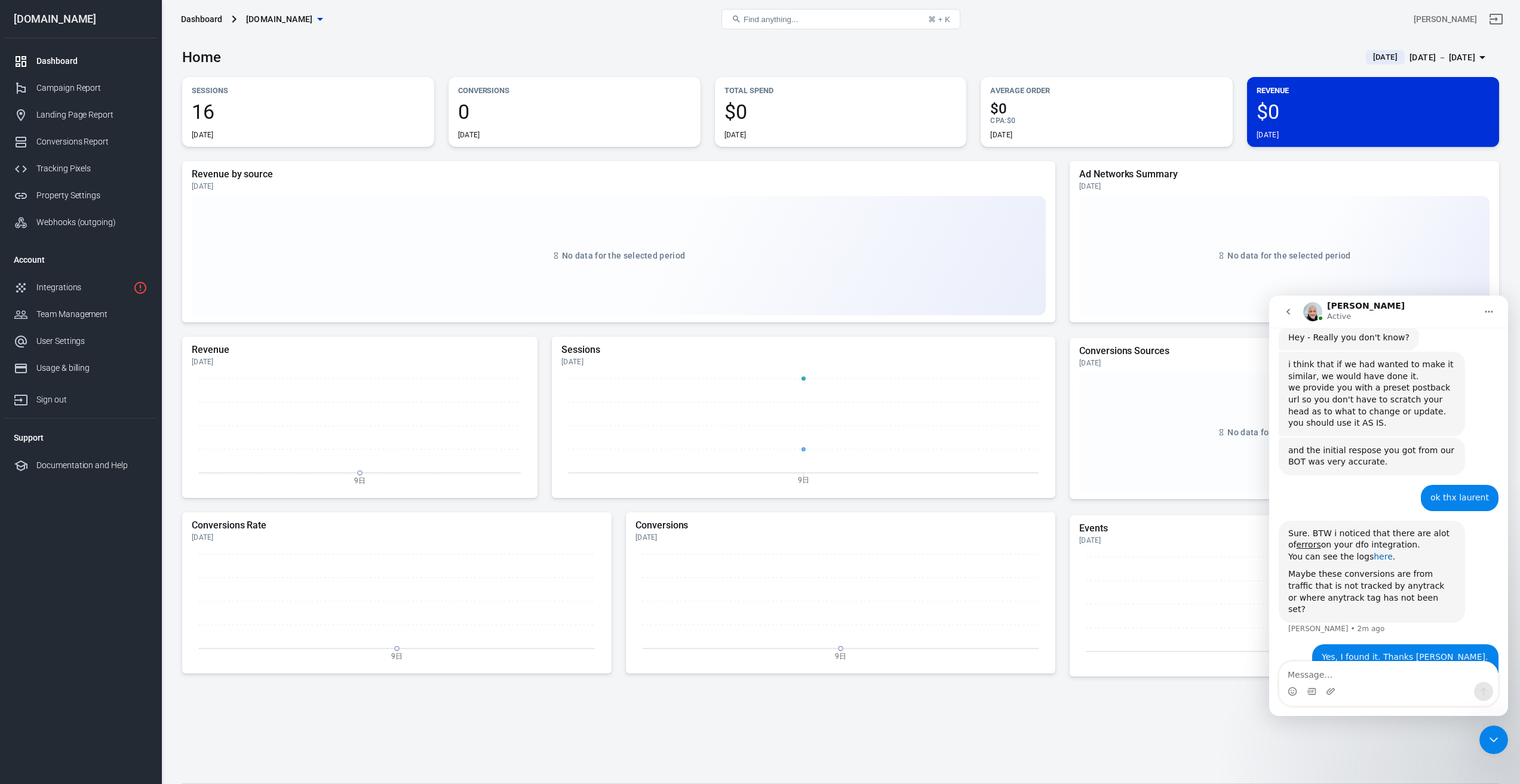
click at [1381, 552] on link "here" at bounding box center [1383, 557] width 19 height 10
drag, startPoint x: 1492, startPoint y: 742, endPoint x: 2905, endPoint y: 1452, distance: 1581.4
click at [1492, 742] on icon "Close Intercom Messenger" at bounding box center [1493, 740] width 14 height 14
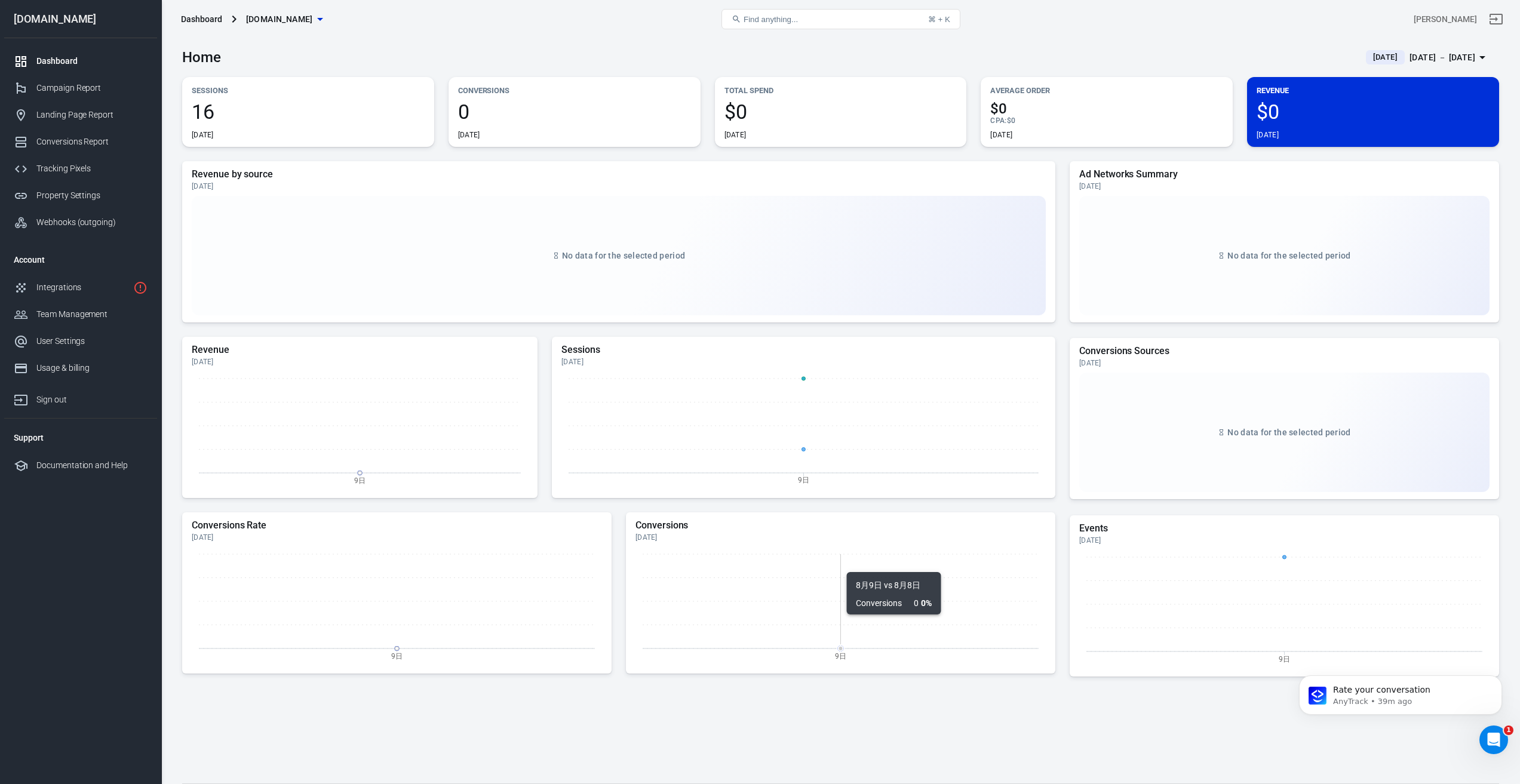
scroll to position [0, 0]
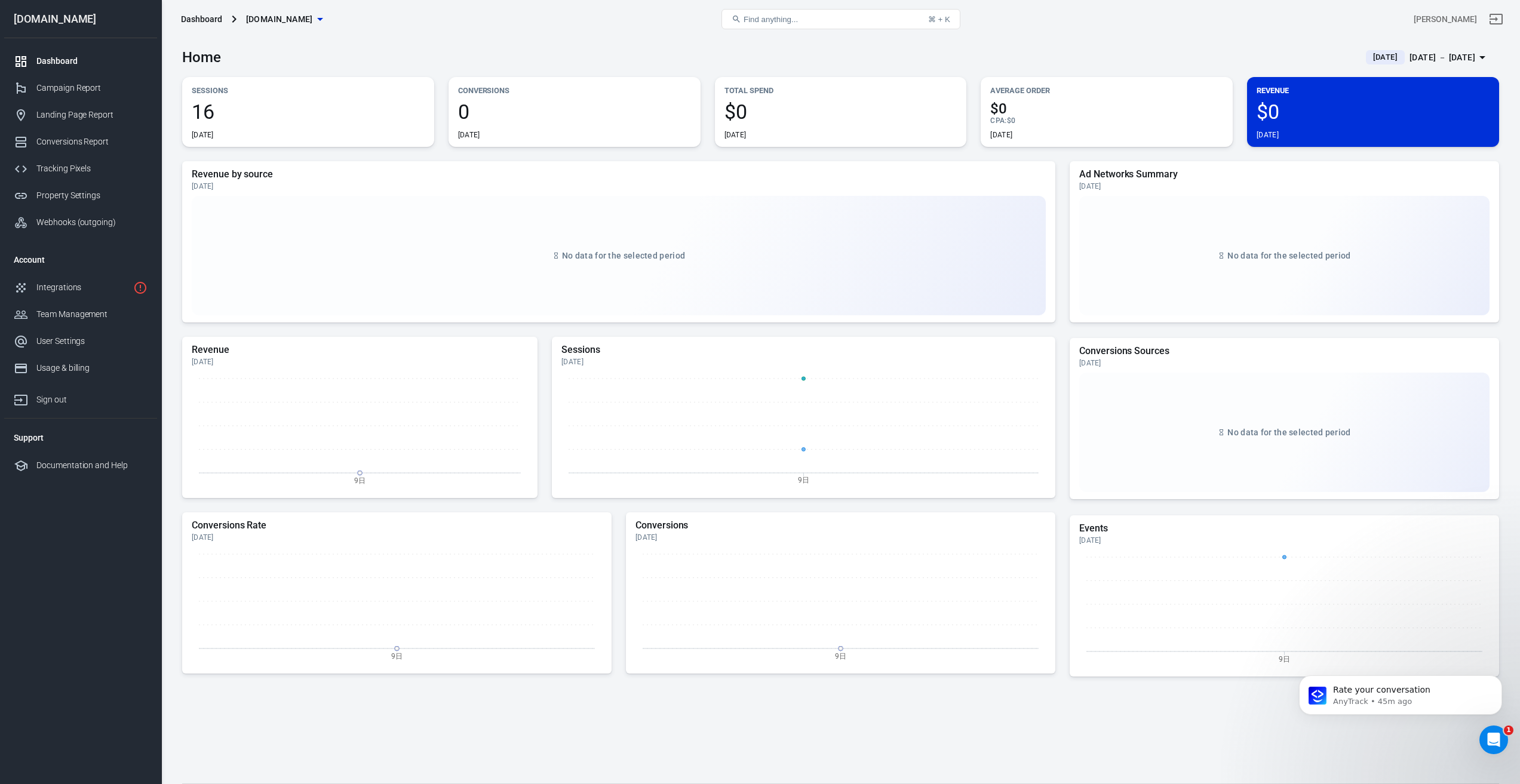
click at [1501, 740] on icon "Open Intercom Messenger" at bounding box center [1493, 740] width 19 height 19
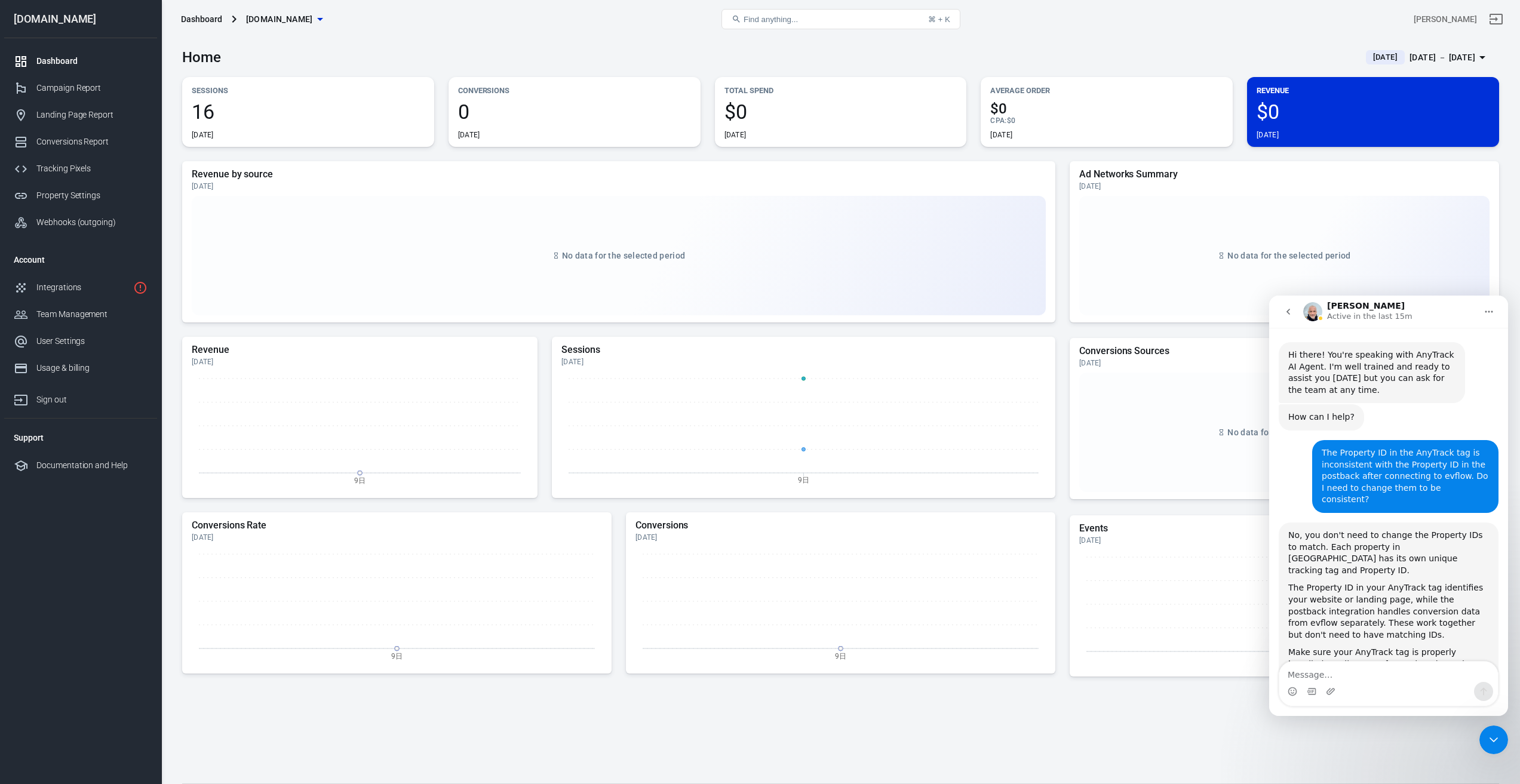
scroll to position [1199, 0]
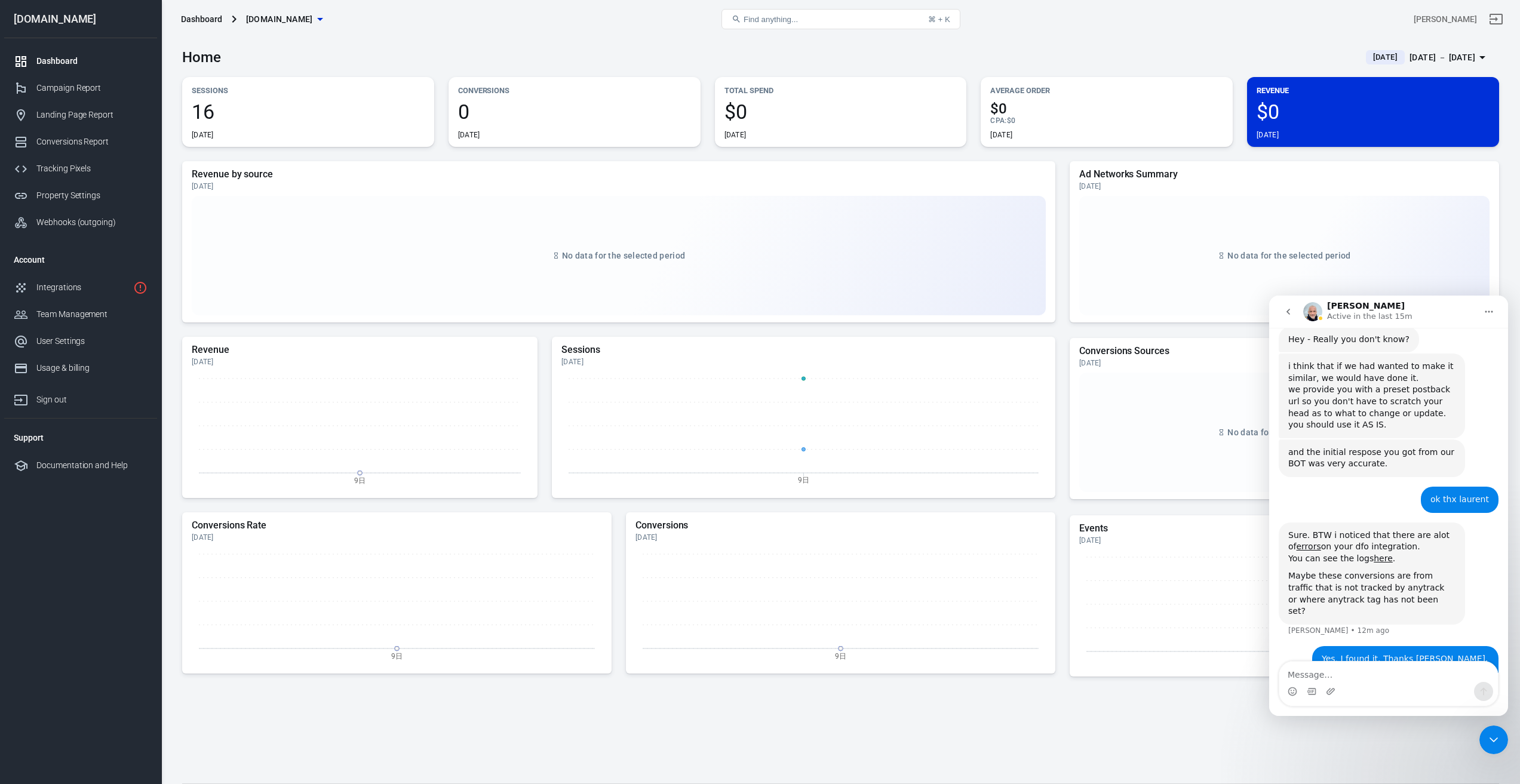
click at [1496, 743] on icon "Close Intercom Messenger" at bounding box center [1493, 740] width 14 height 14
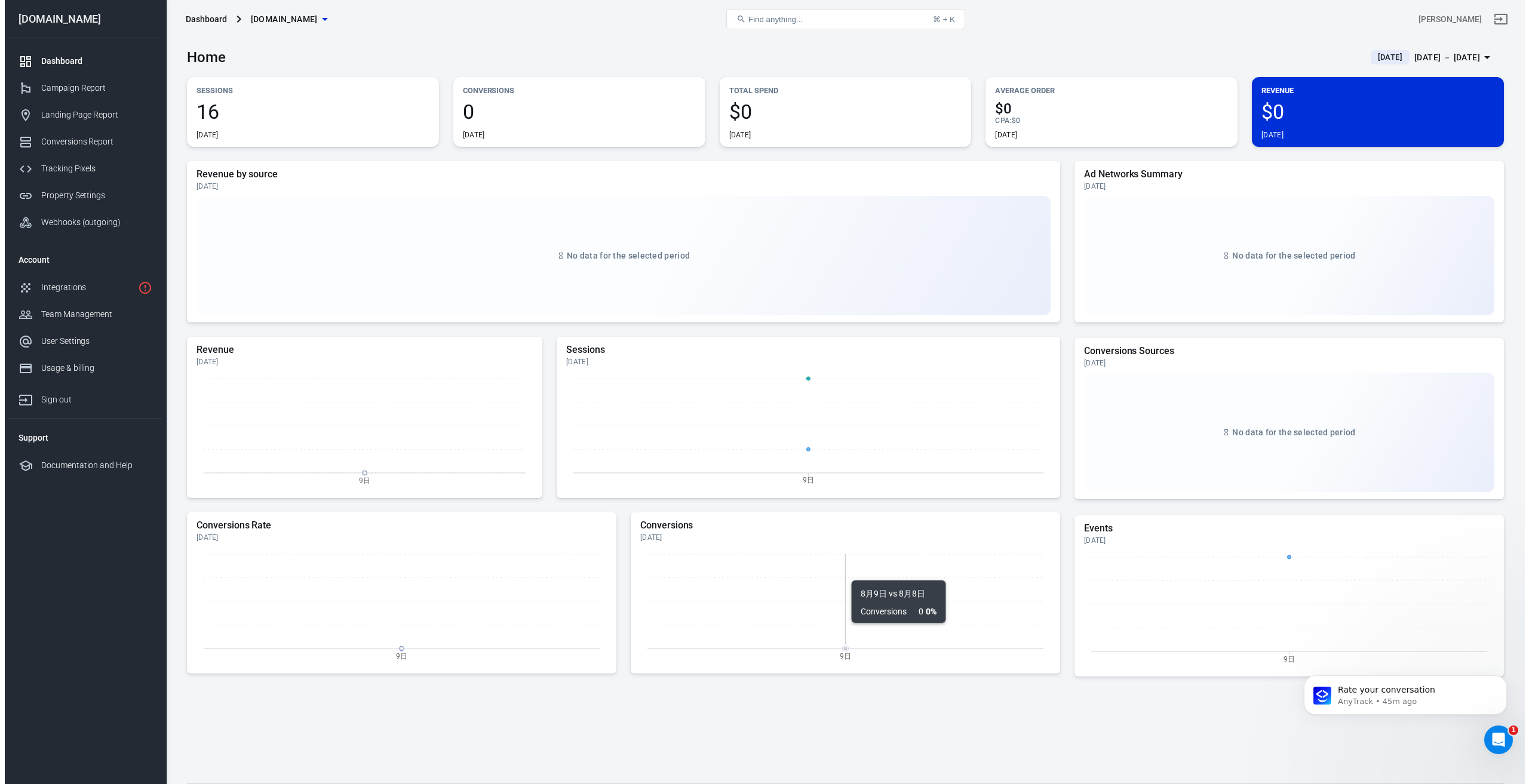
scroll to position [0, 0]
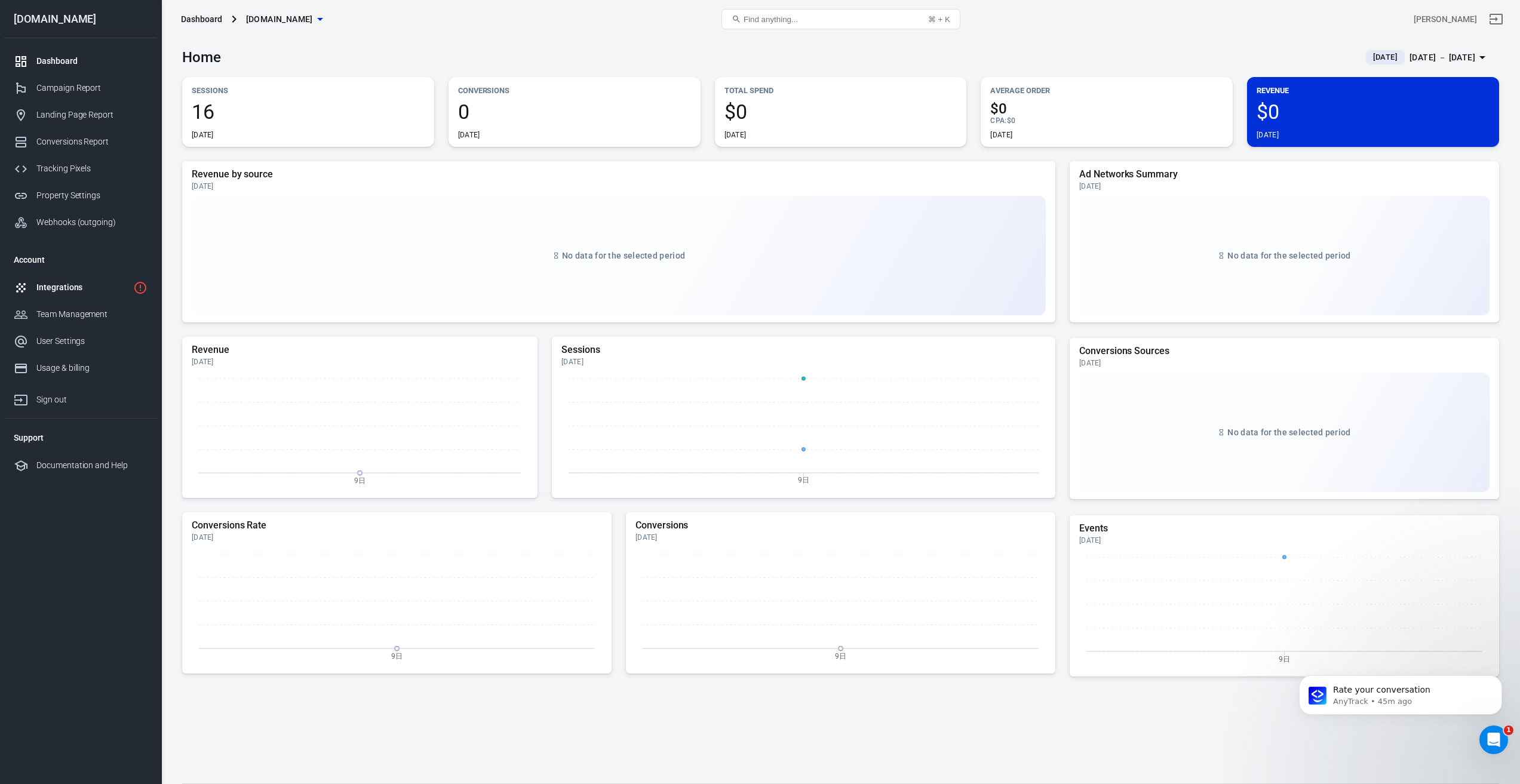
click at [69, 286] on div "Integrations" at bounding box center [83, 287] width 92 height 13
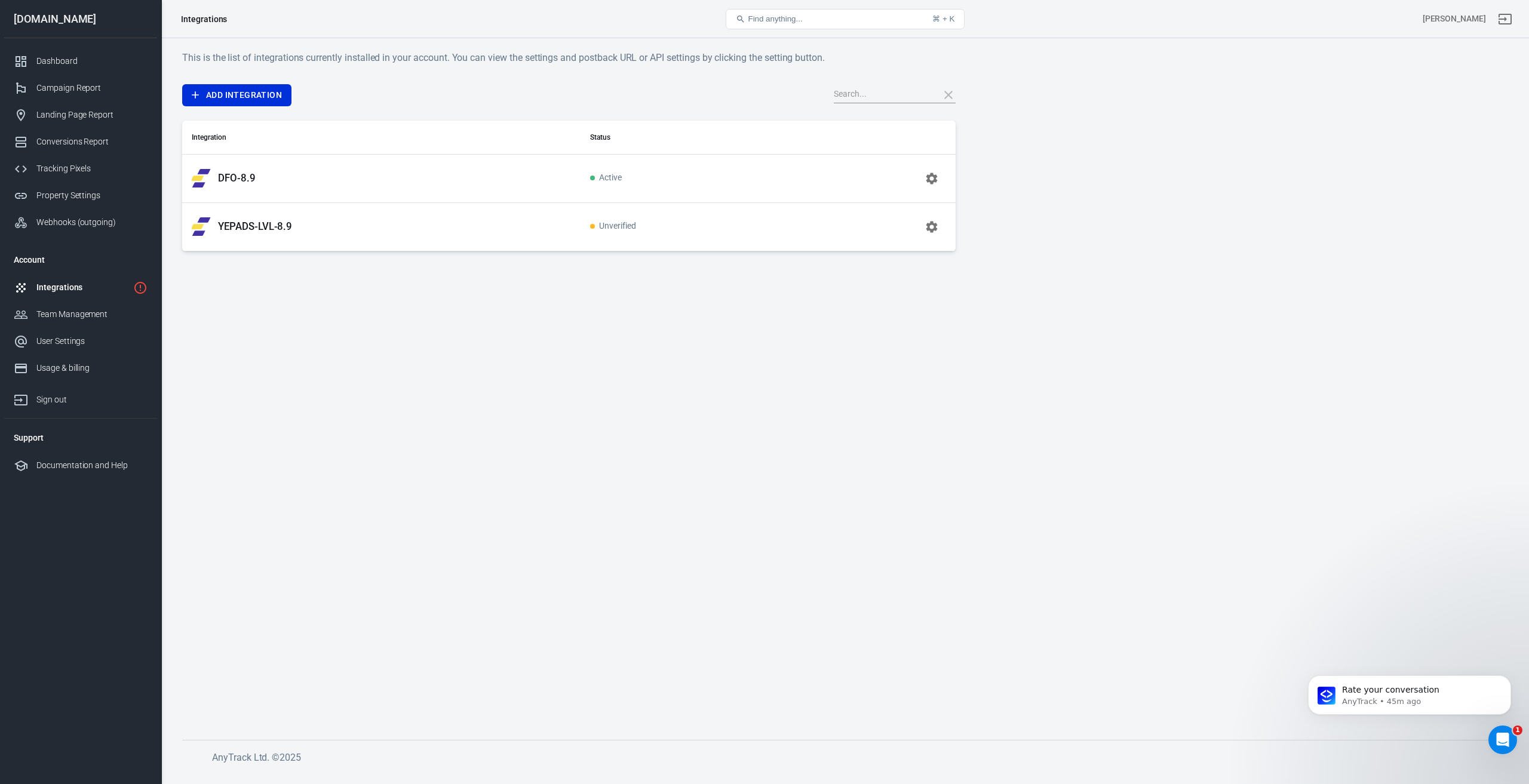
click at [1323, 473] on main "This is the list of integrations currently installed in your account. You can v…" at bounding box center [845, 385] width 1326 height 670
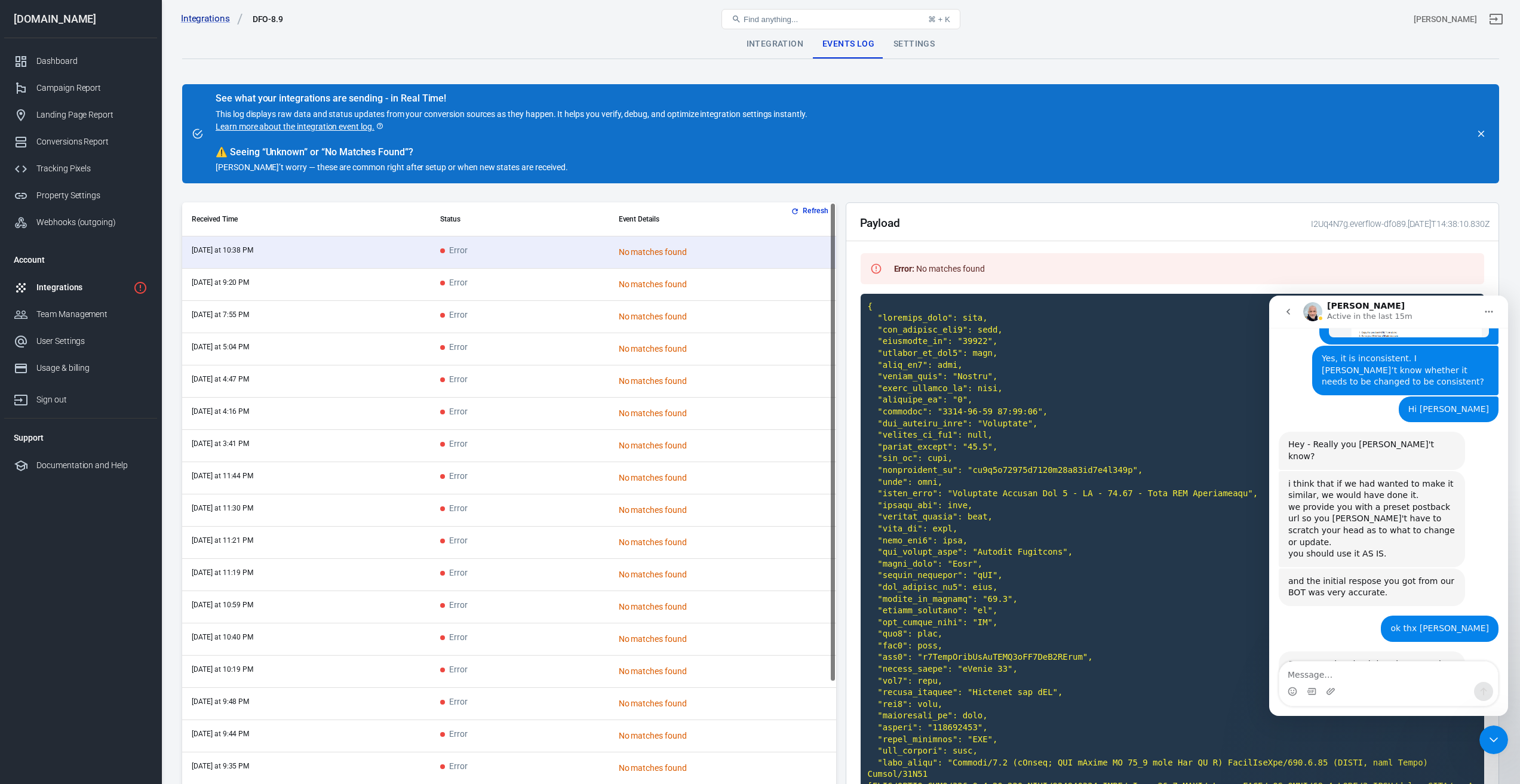
scroll to position [1199, 0]
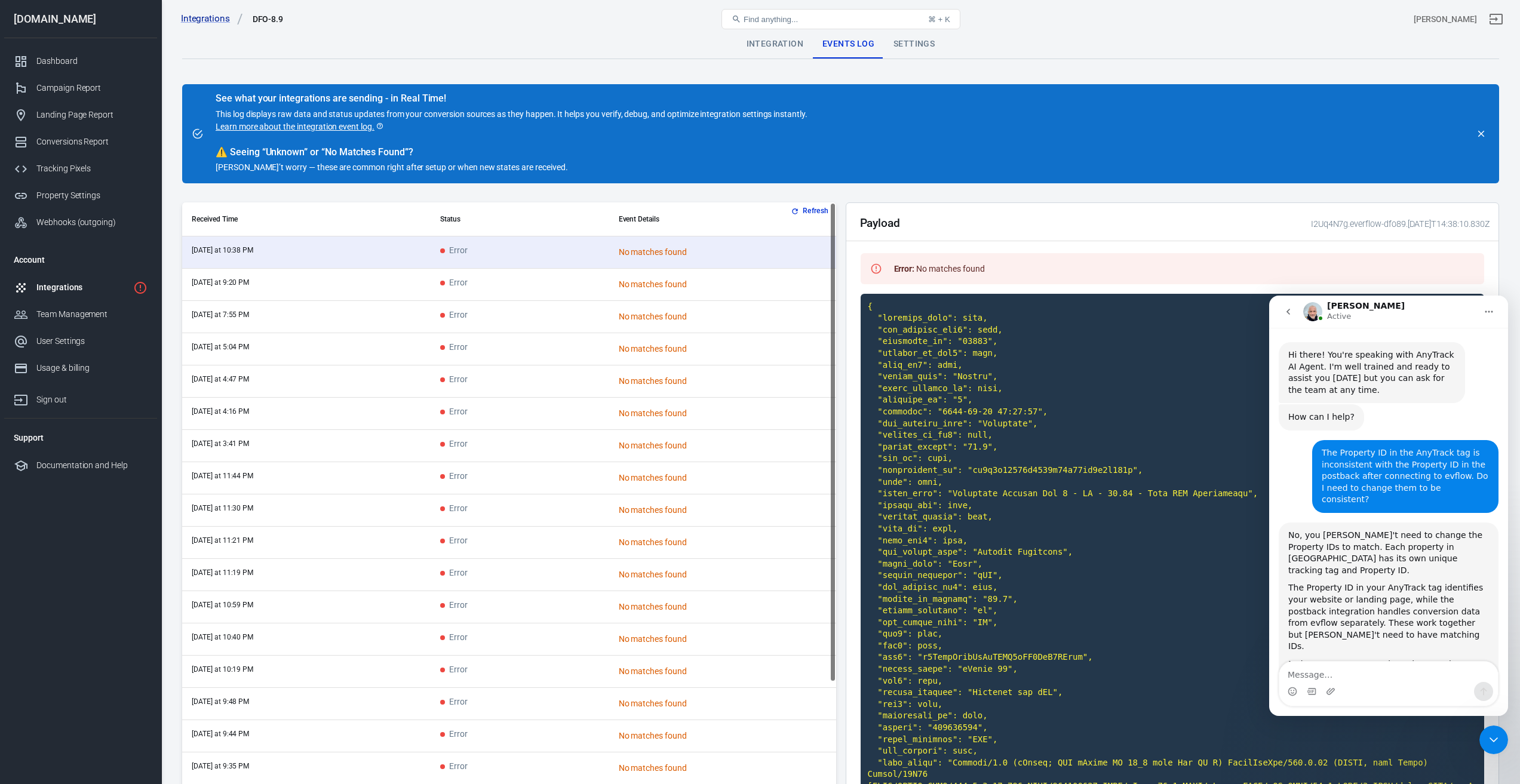
scroll to position [1199, 0]
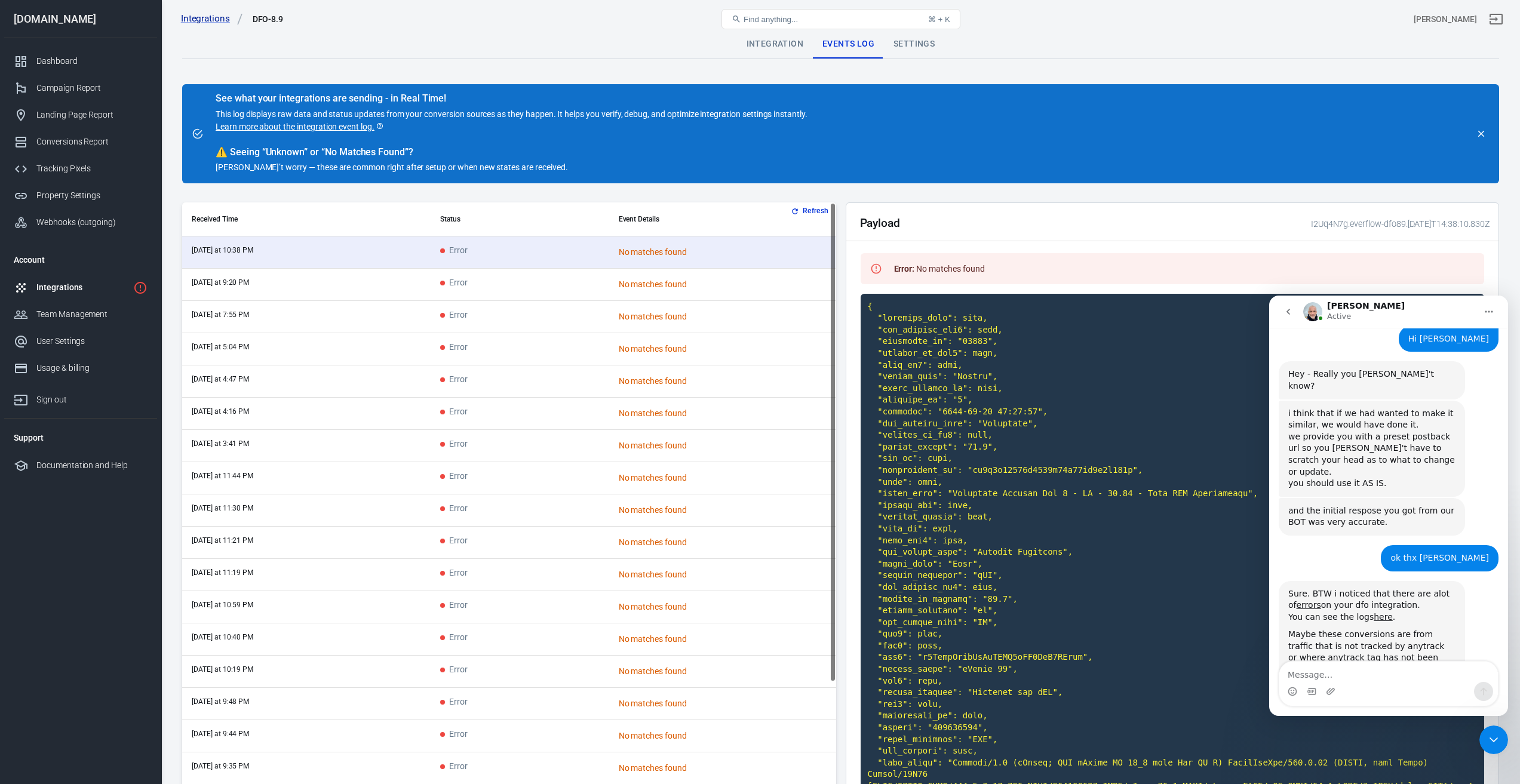
click at [513, 289] on td "Error" at bounding box center [520, 285] width 179 height 33
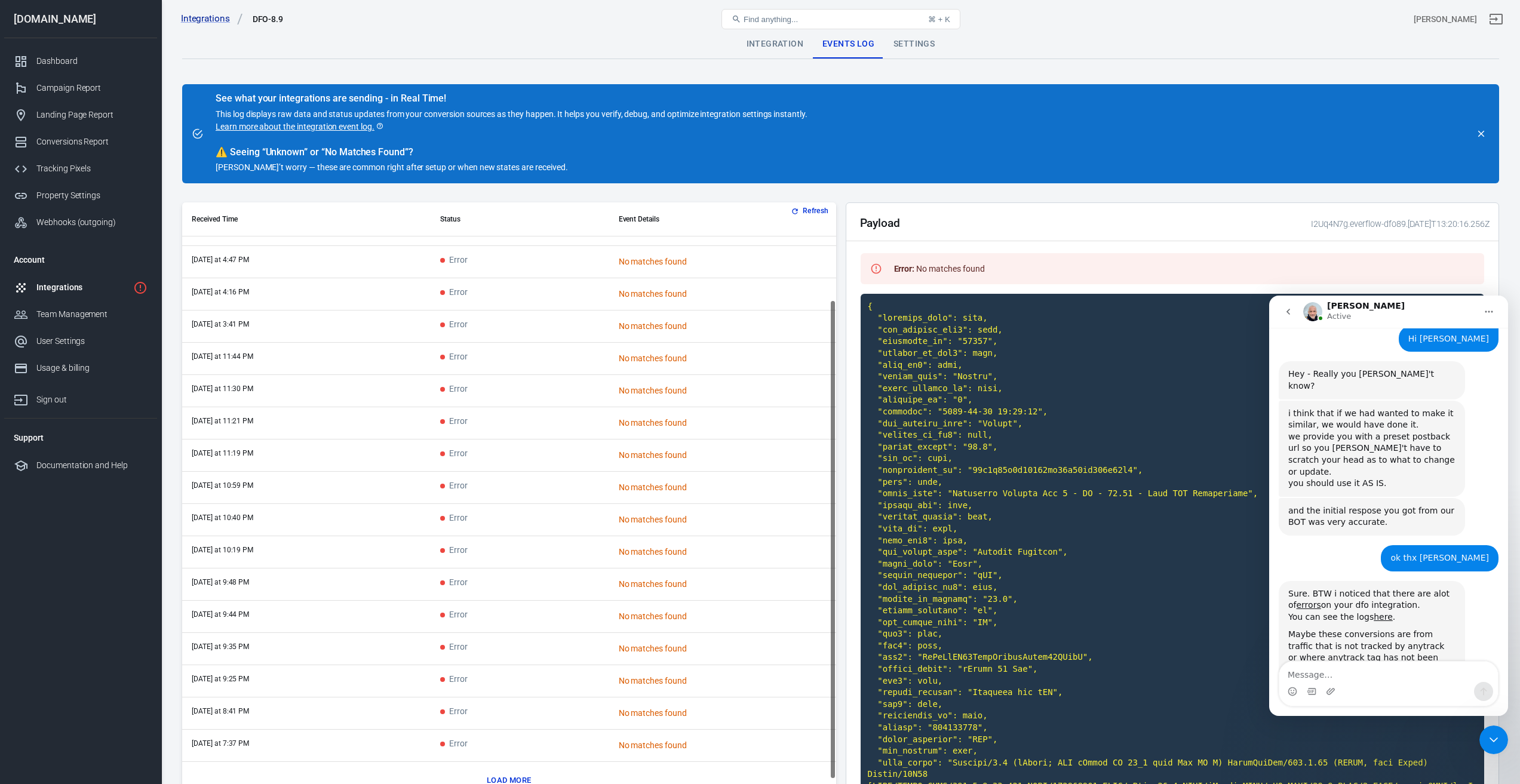
click at [517, 25] on div "Integrations DFO-8.9" at bounding box center [395, 19] width 440 height 29
click at [57, 59] on div "Dashboard" at bounding box center [91, 61] width 111 height 13
